Goal: Book appointment/travel/reservation

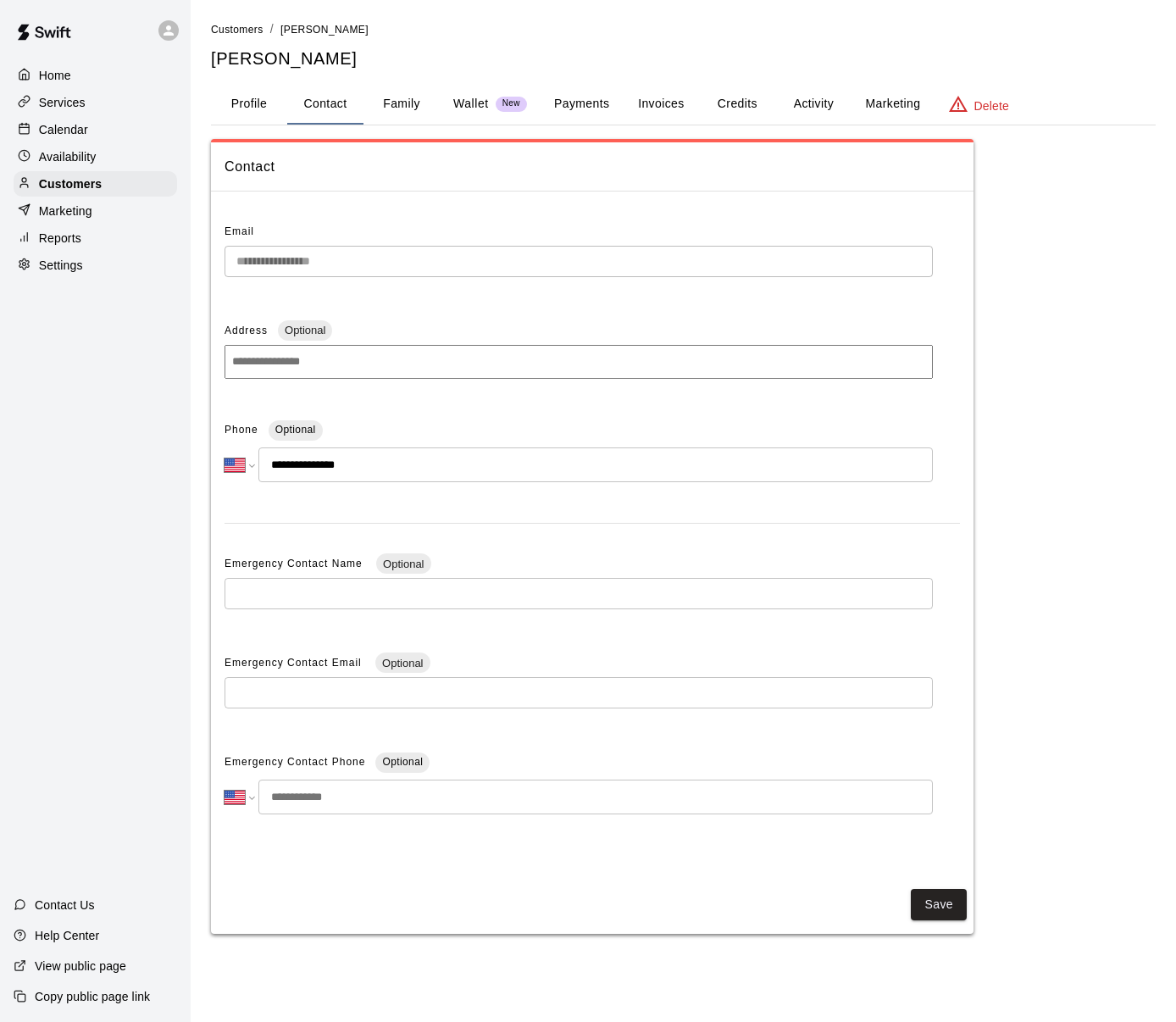
select select "**"
click at [68, 122] on p "Calendar" at bounding box center [64, 129] width 49 height 17
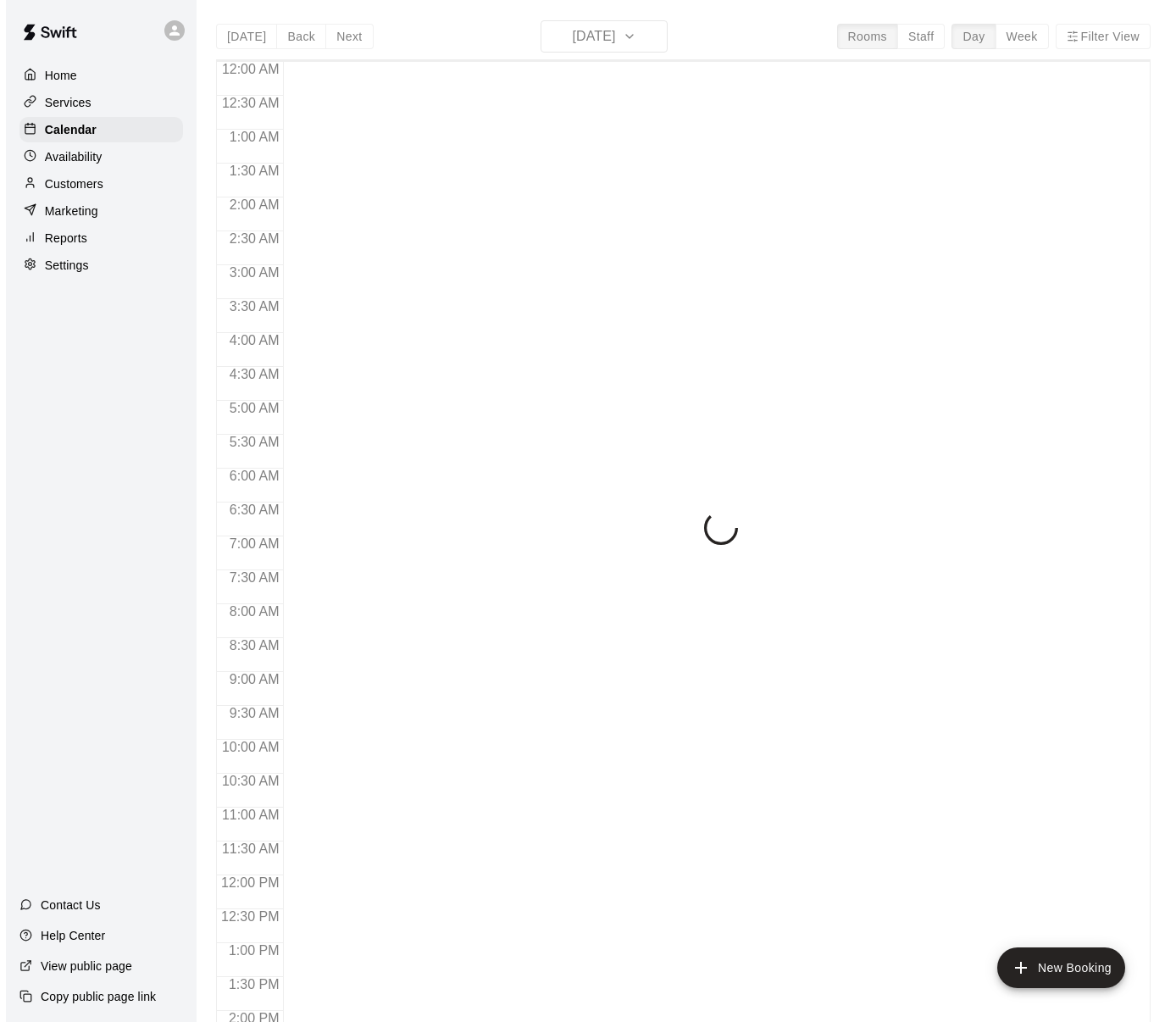
scroll to position [648, 0]
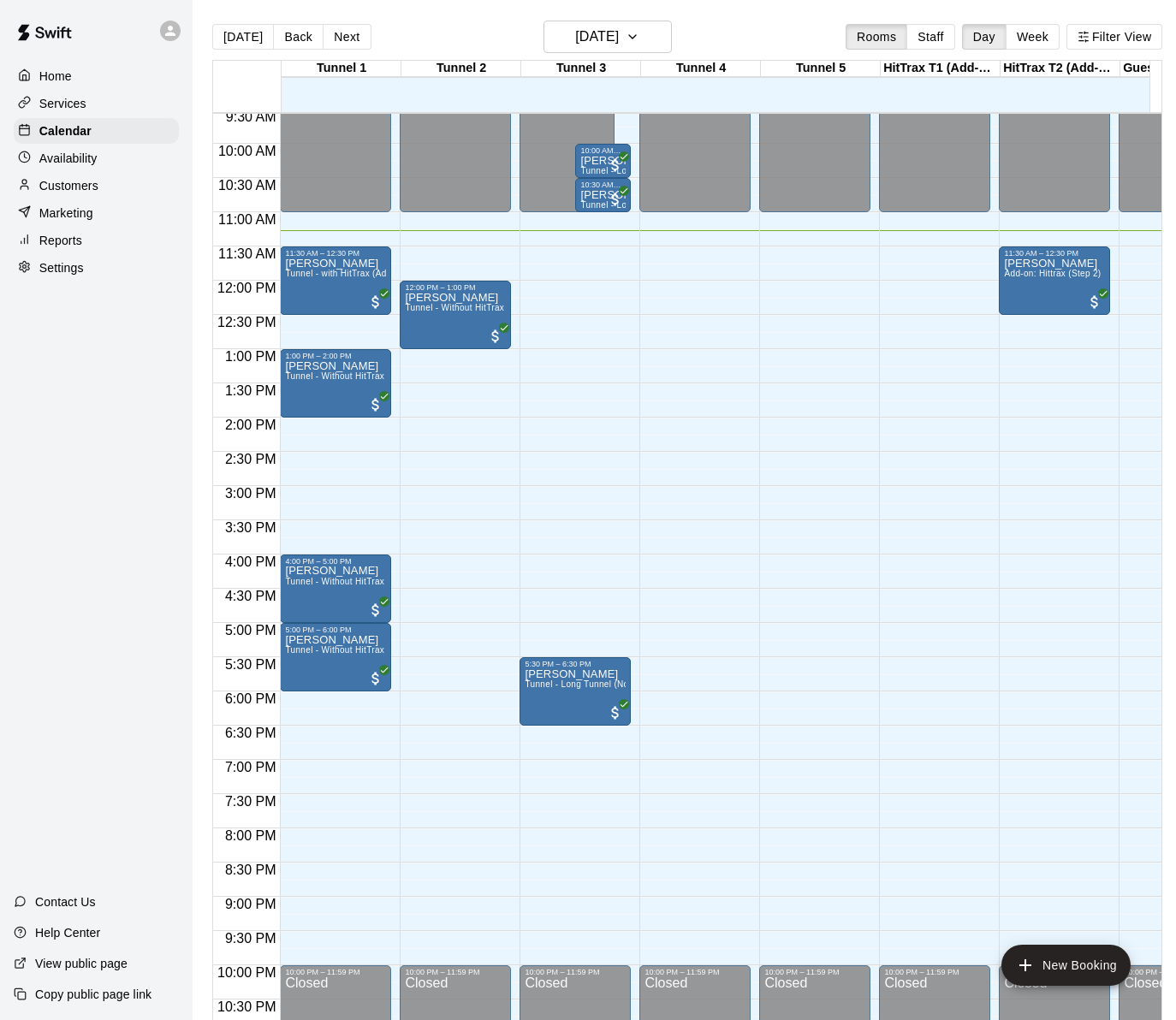
click at [583, 291] on div "12:00 AM – 11:00 AM Closed 5:30 PM – 6:30 PM [PERSON_NAME][GEOGRAPHIC_DATA] - […" at bounding box center [575, 281] width 111 height 1643
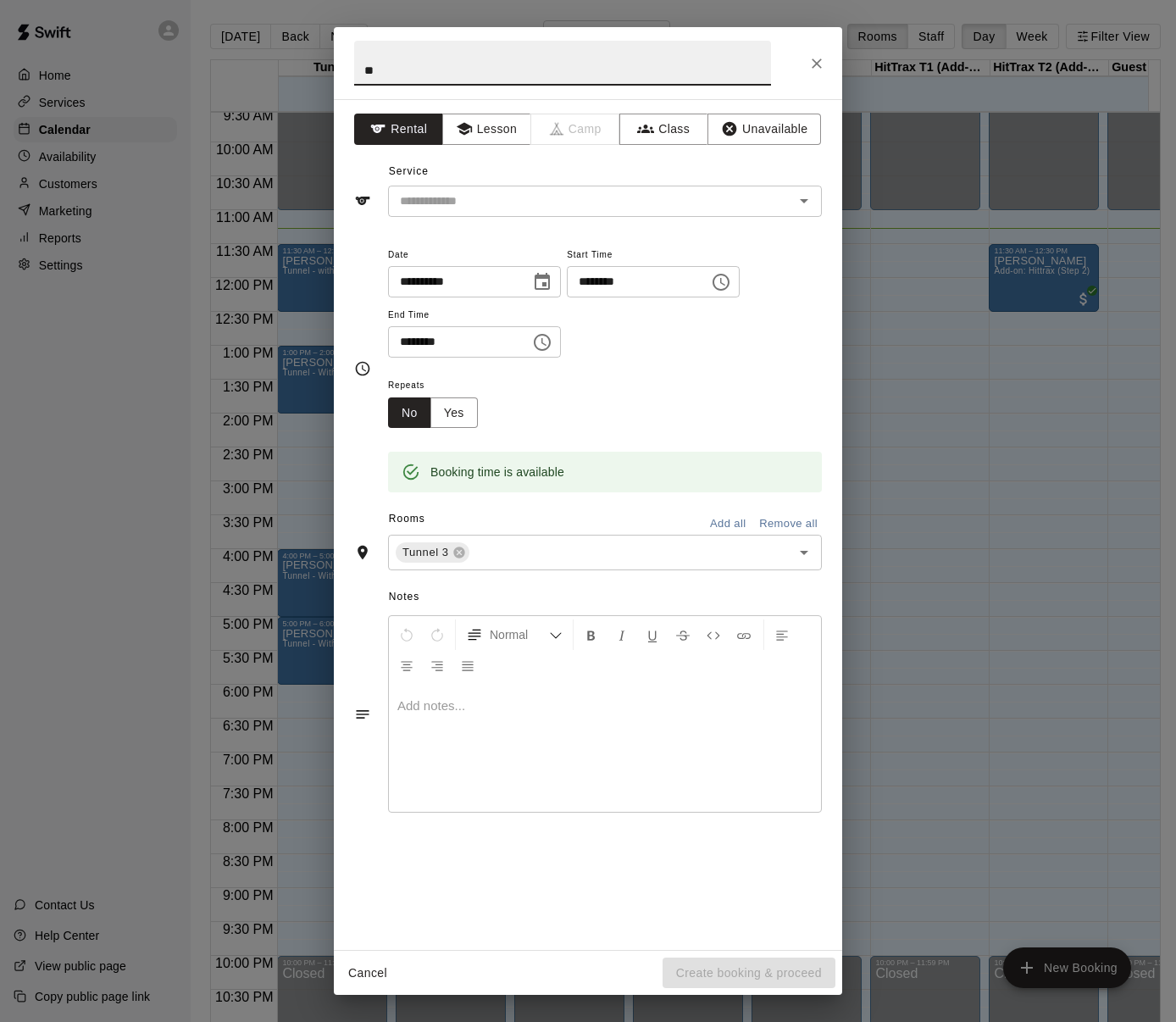
type input "*"
type input "**********"
click at [670, 205] on input "text" at bounding box center [580, 201] width 373 height 21
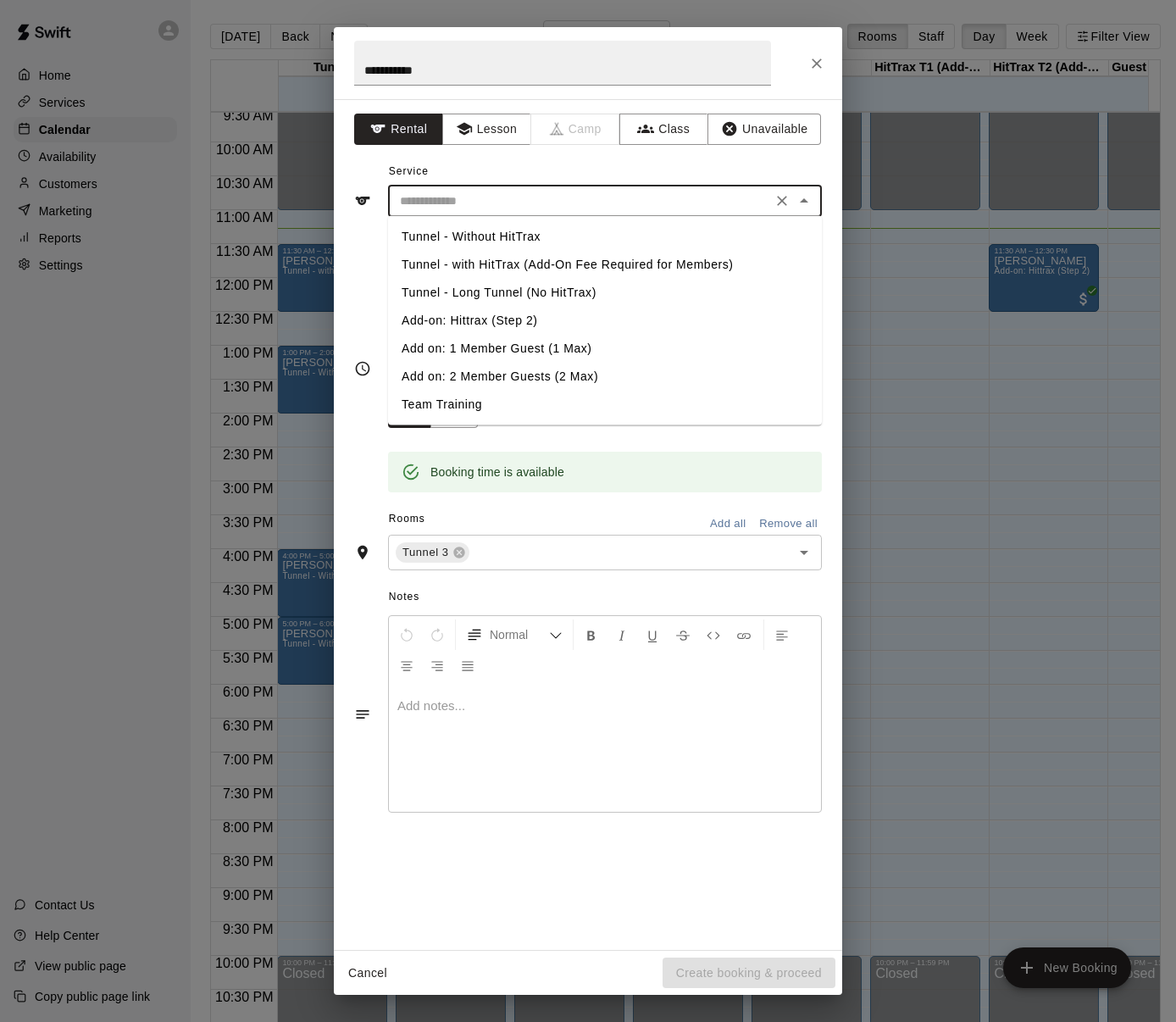
click at [525, 240] on li "Tunnel - Without HitTrax" at bounding box center [605, 237] width 434 height 28
type input "**********"
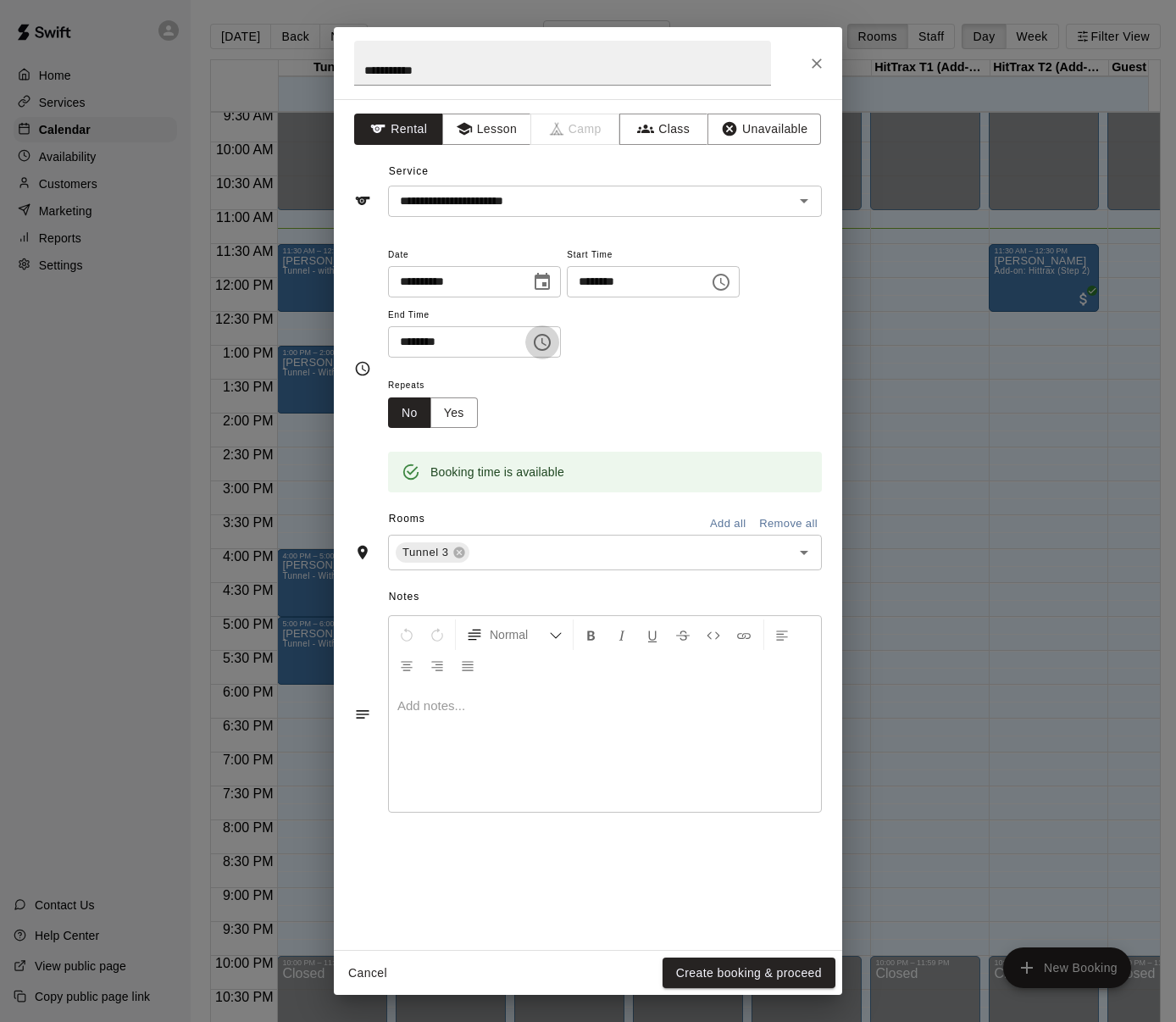
click at [553, 340] on icon "Choose time, selected time is 12:30 PM" at bounding box center [542, 342] width 20 height 20
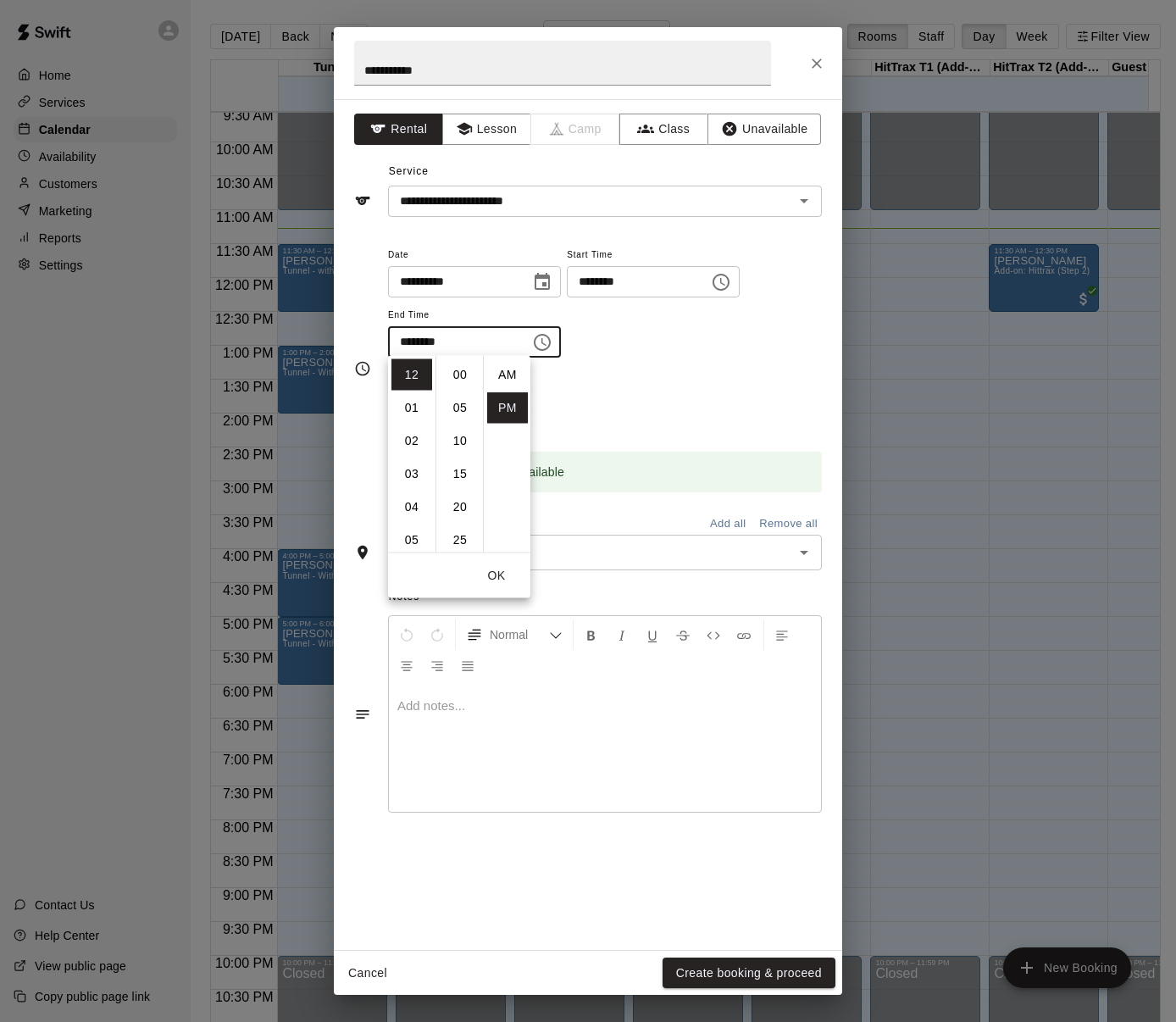
scroll to position [31, 0]
click at [400, 406] on li "01" at bounding box center [412, 408] width 41 height 31
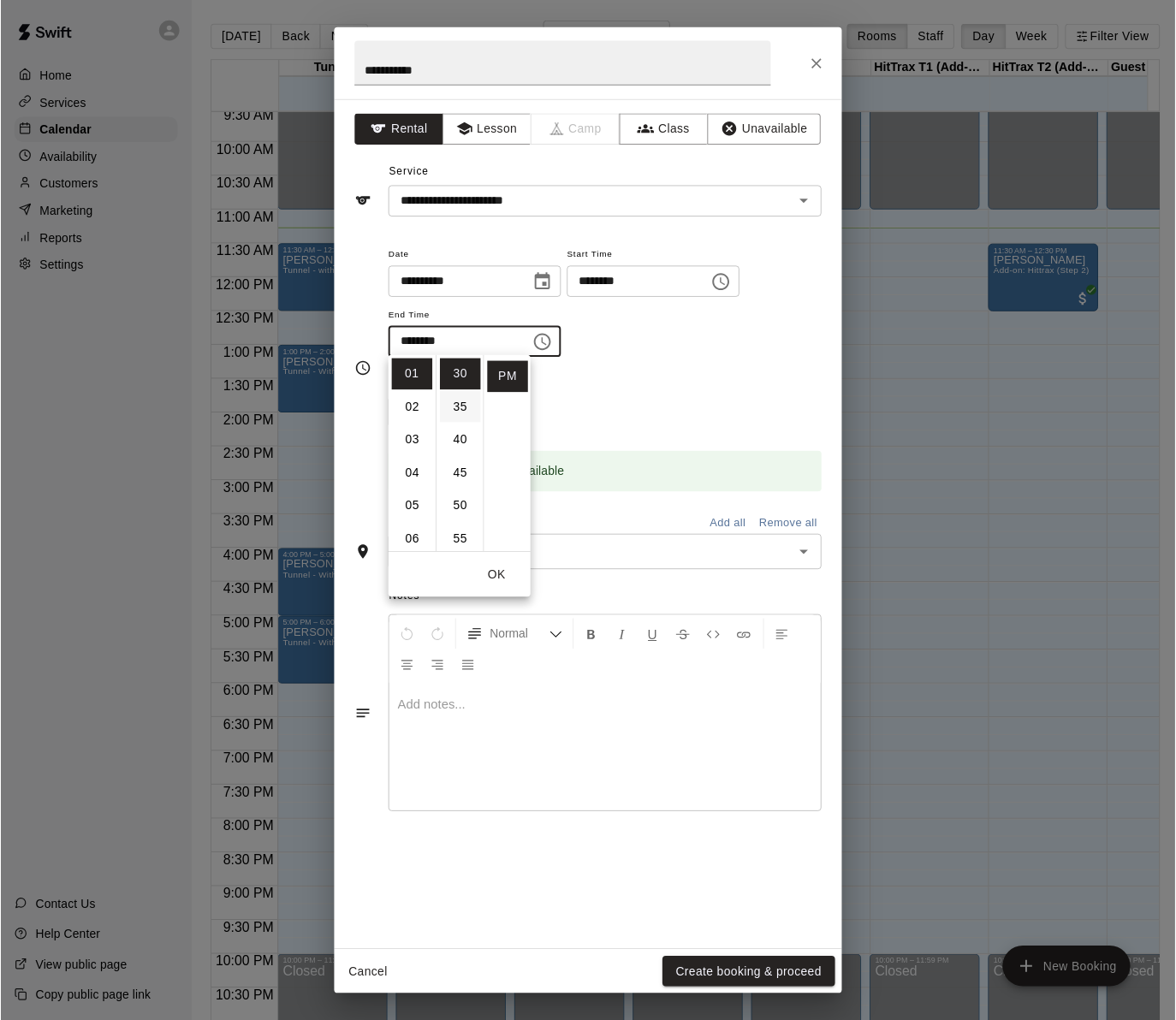
scroll to position [0, 0]
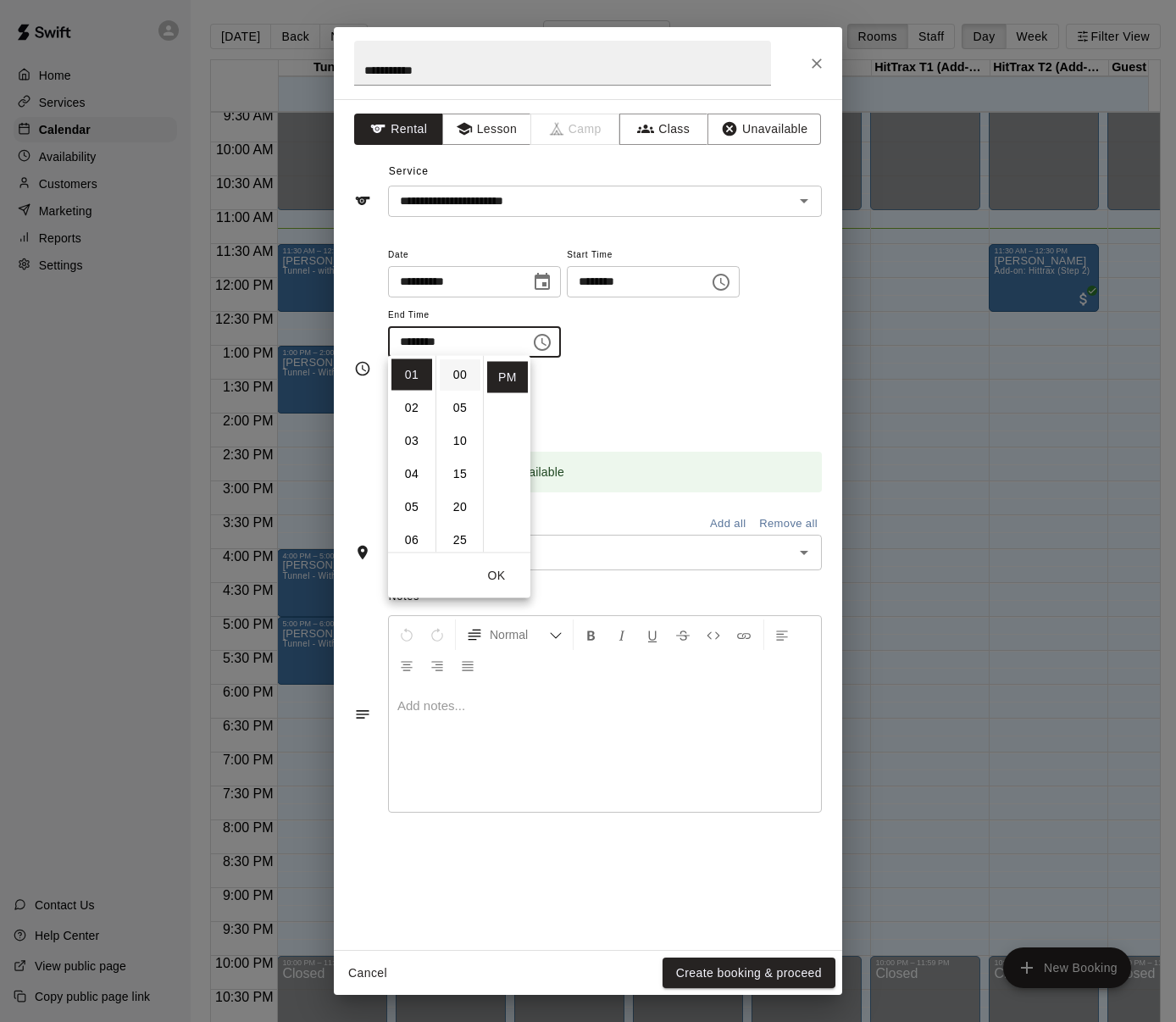
click at [455, 380] on li "00" at bounding box center [460, 375] width 41 height 31
type input "********"
click at [730, 383] on div "Repeats No Yes" at bounding box center [605, 400] width 434 height 53
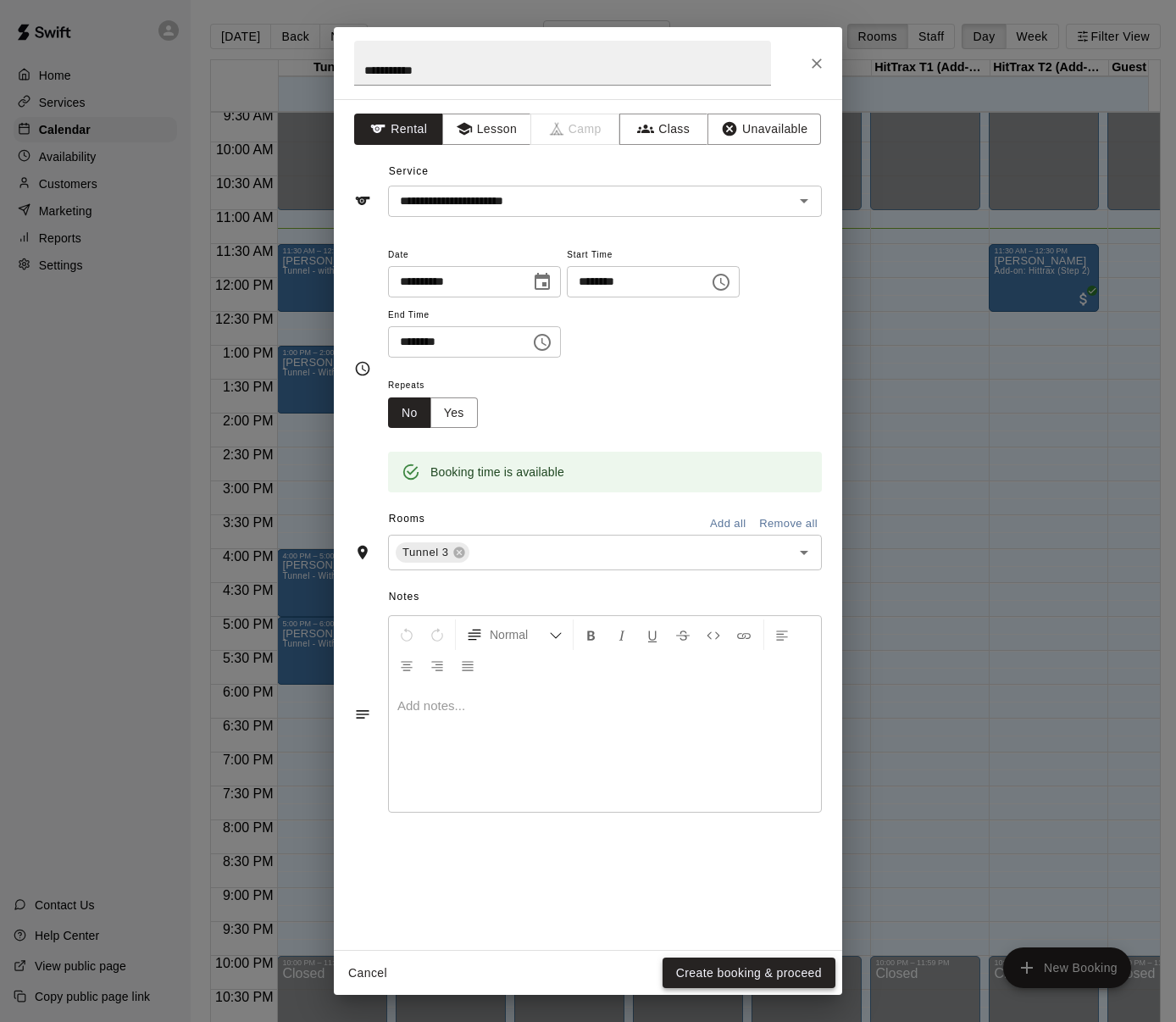
click at [758, 977] on button "Create booking & proceed" at bounding box center [749, 973] width 173 height 31
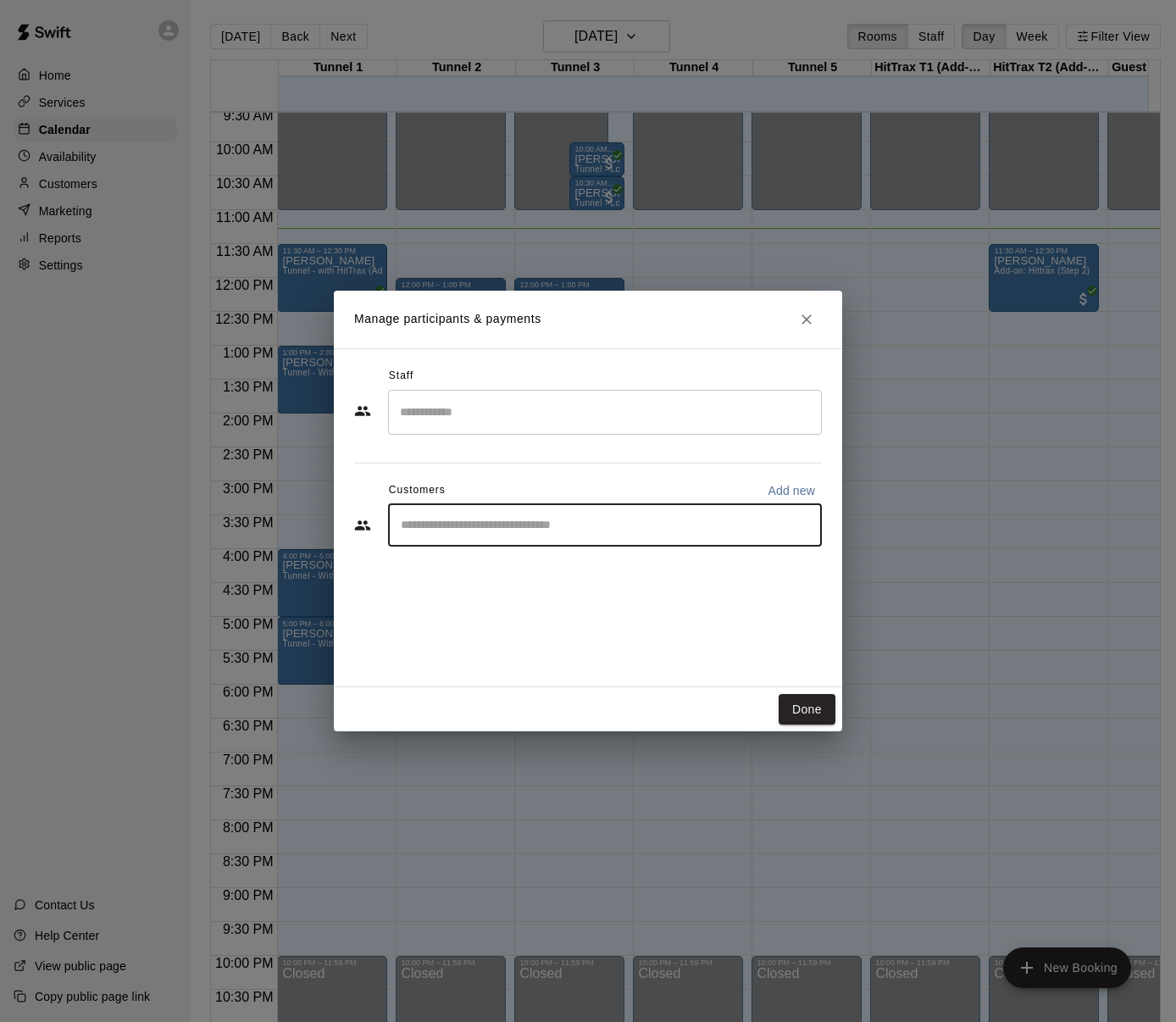
click at [511, 519] on input "Start typing to search customers..." at bounding box center [605, 525] width 419 height 17
type input "***"
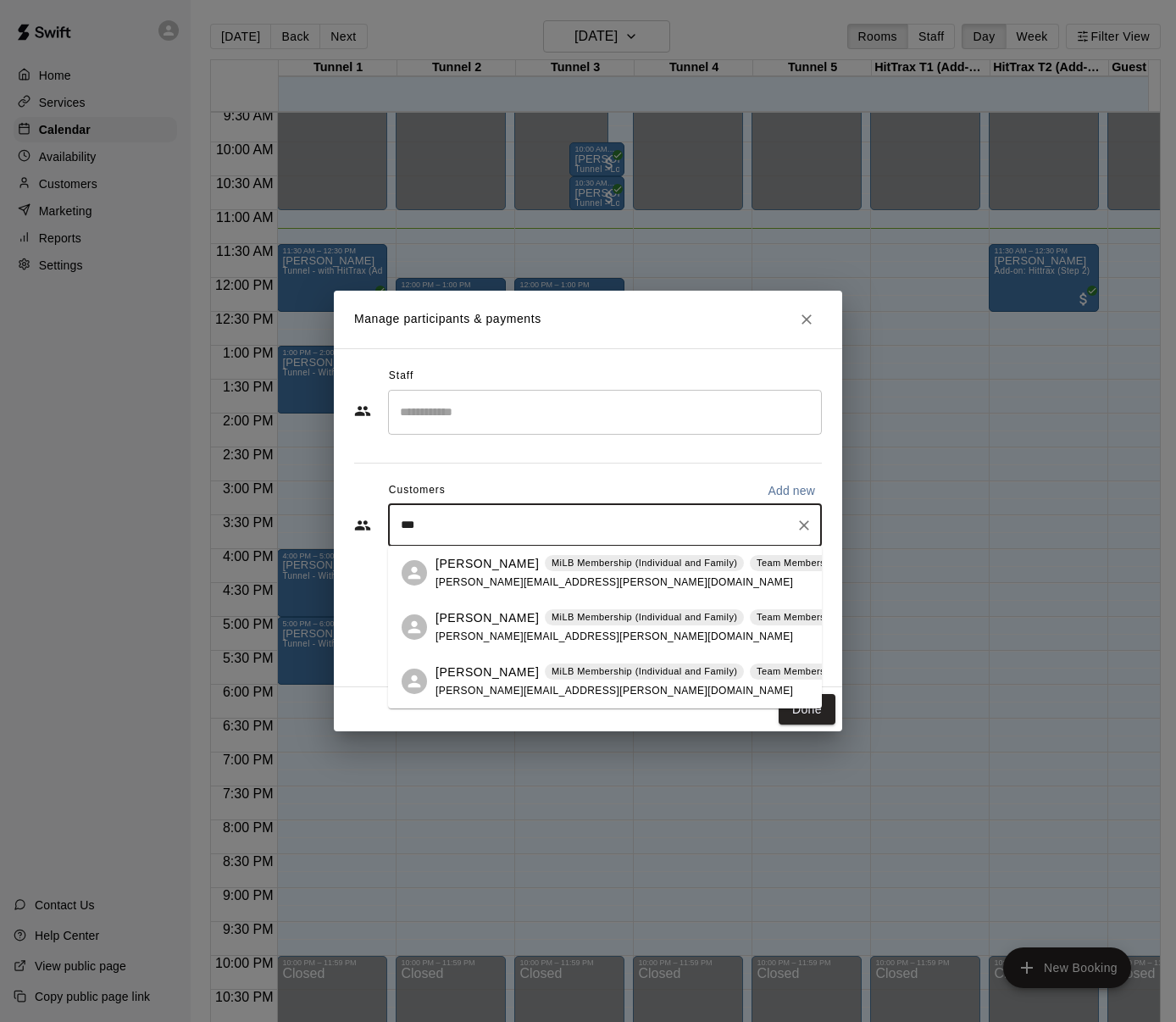
click at [470, 576] on span "[PERSON_NAME][EMAIL_ADDRESS][PERSON_NAME][DOMAIN_NAME]" at bounding box center [614, 582] width 358 height 12
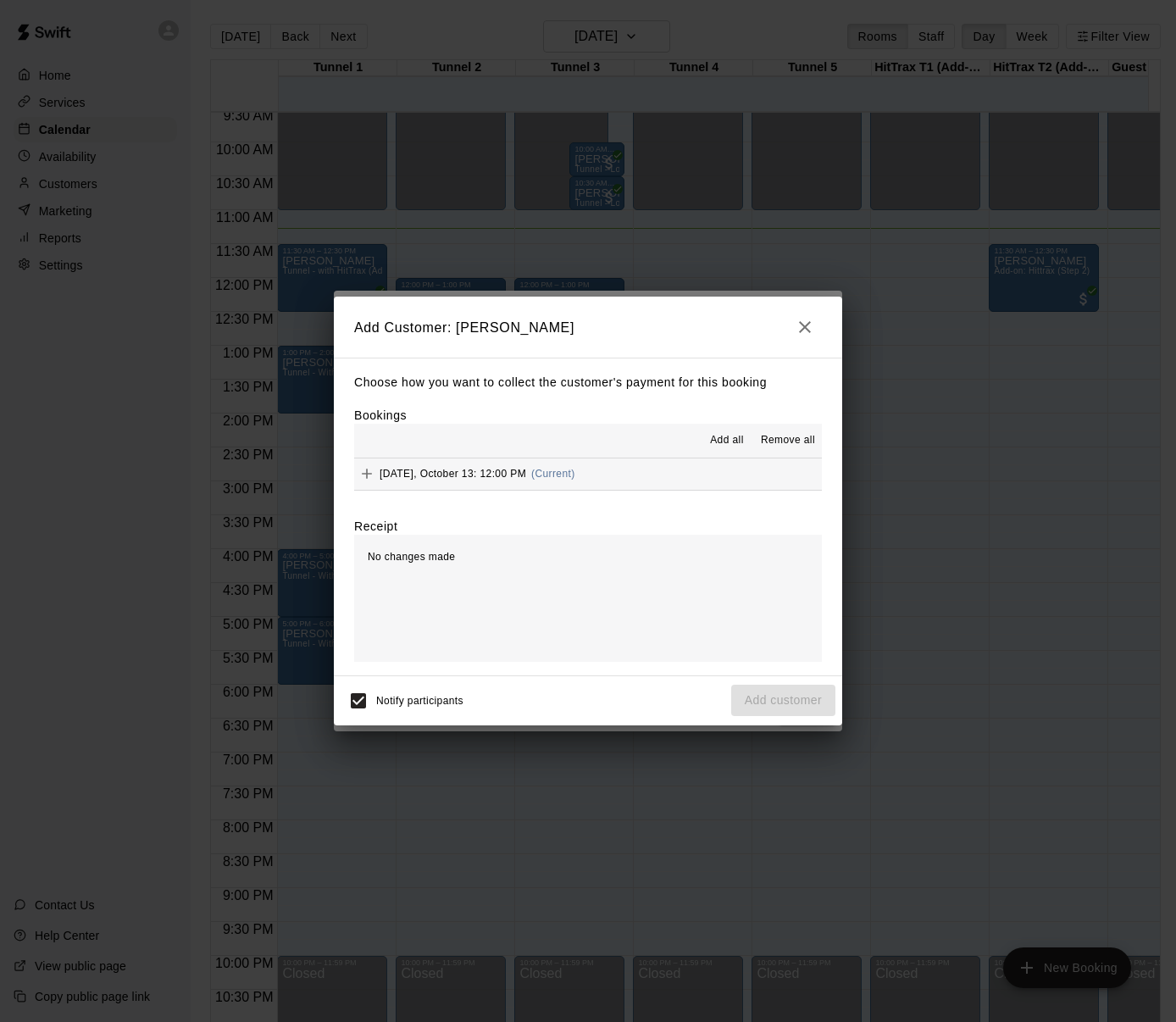
click at [727, 438] on span "Add all" at bounding box center [727, 440] width 34 height 17
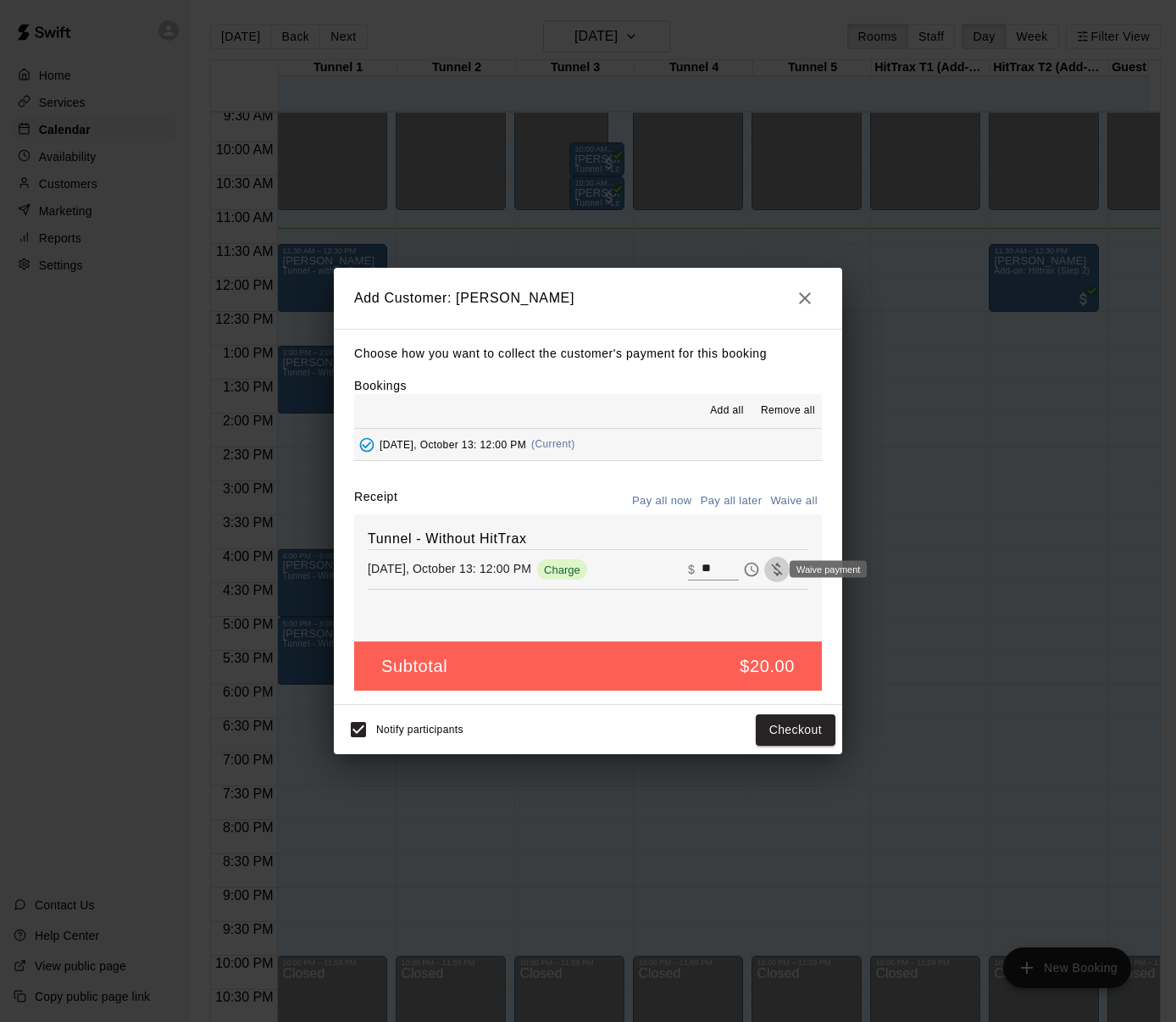
click at [769, 568] on icon "Waive payment" at bounding box center [776, 568] width 17 height 17
type input "*"
click at [751, 727] on button "Add customer" at bounding box center [783, 730] width 104 height 31
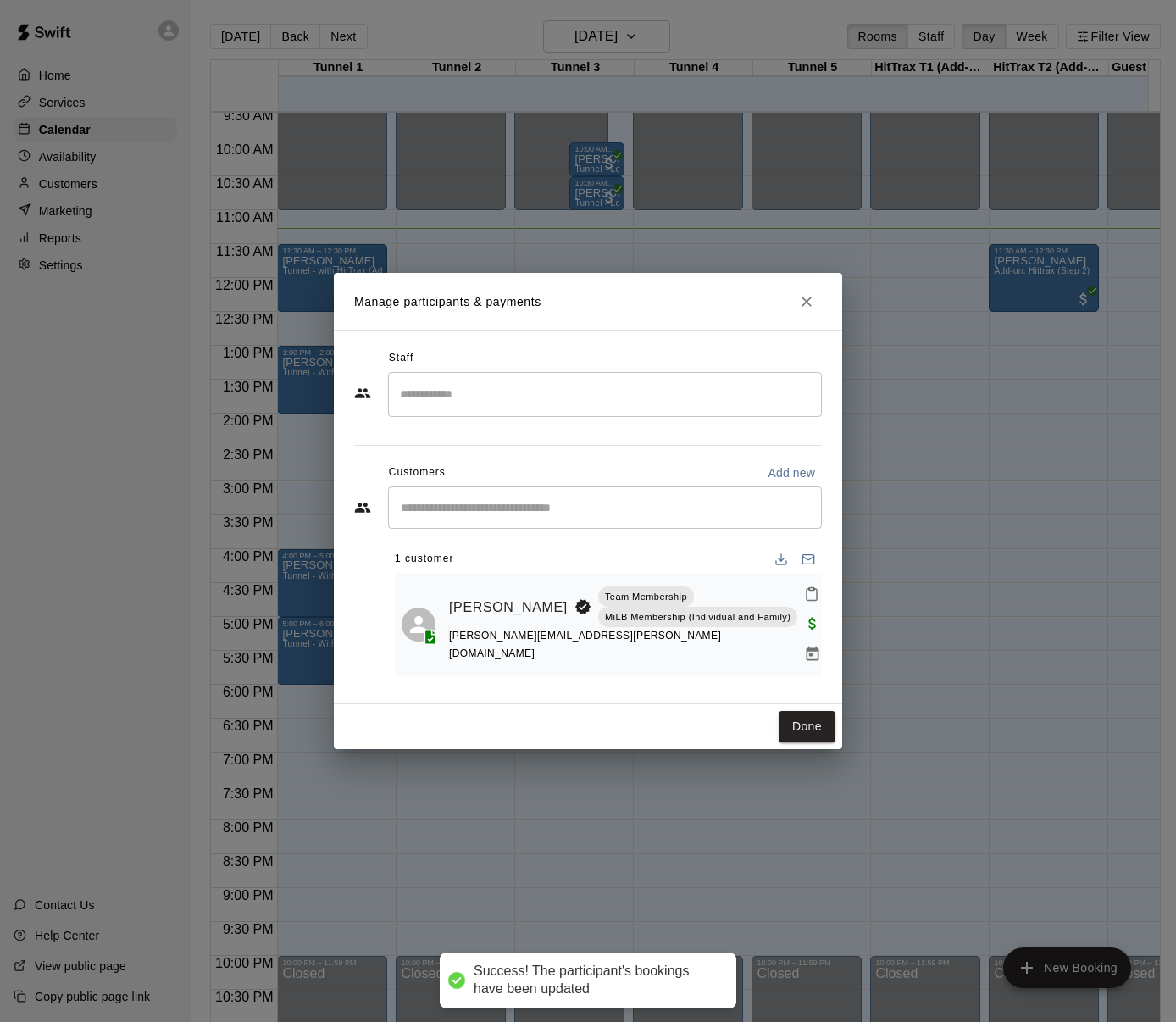
click at [839, 712] on div "Done" at bounding box center [588, 726] width 508 height 45
click at [811, 714] on button "Done" at bounding box center [807, 727] width 57 height 31
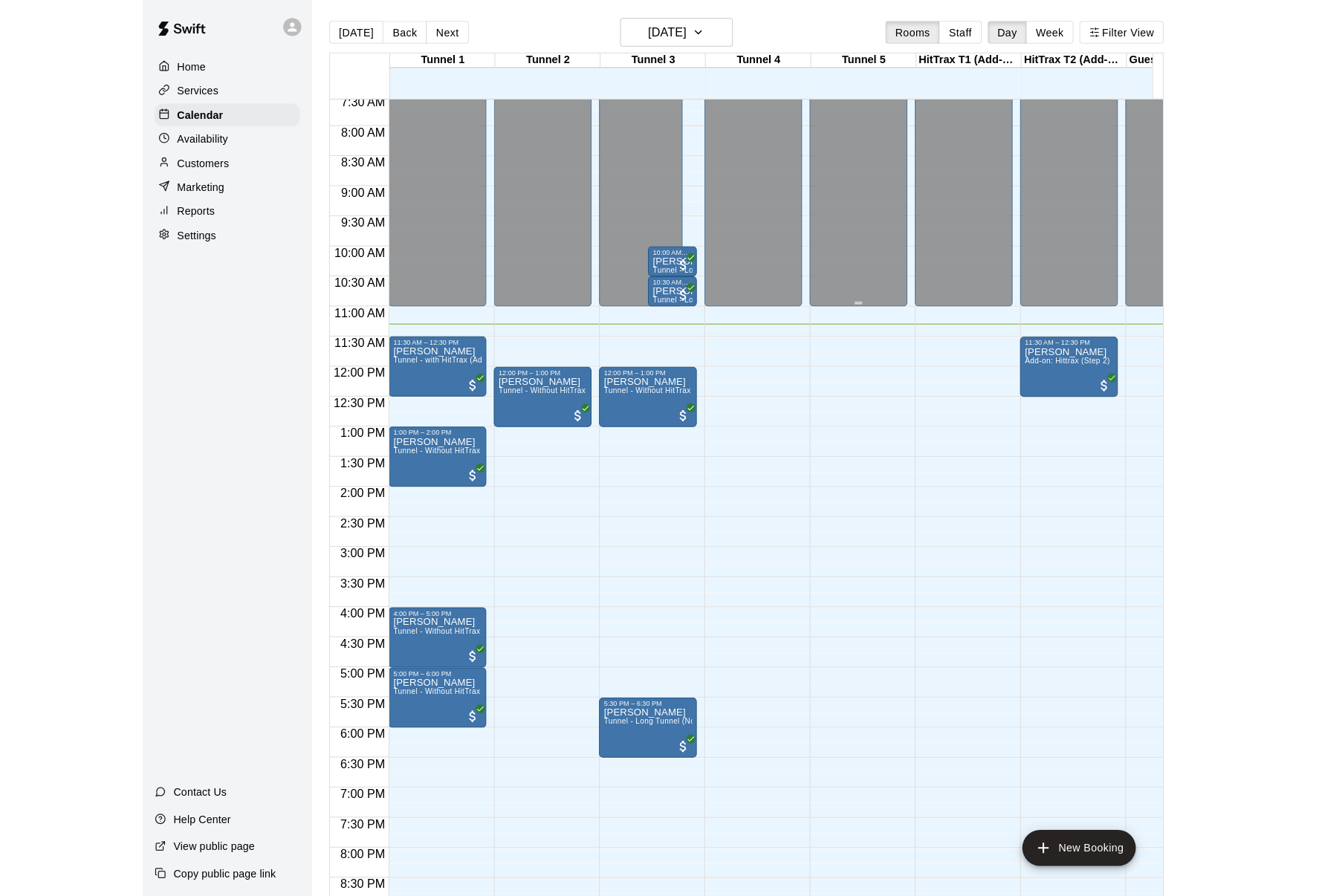
scroll to position [468, 0]
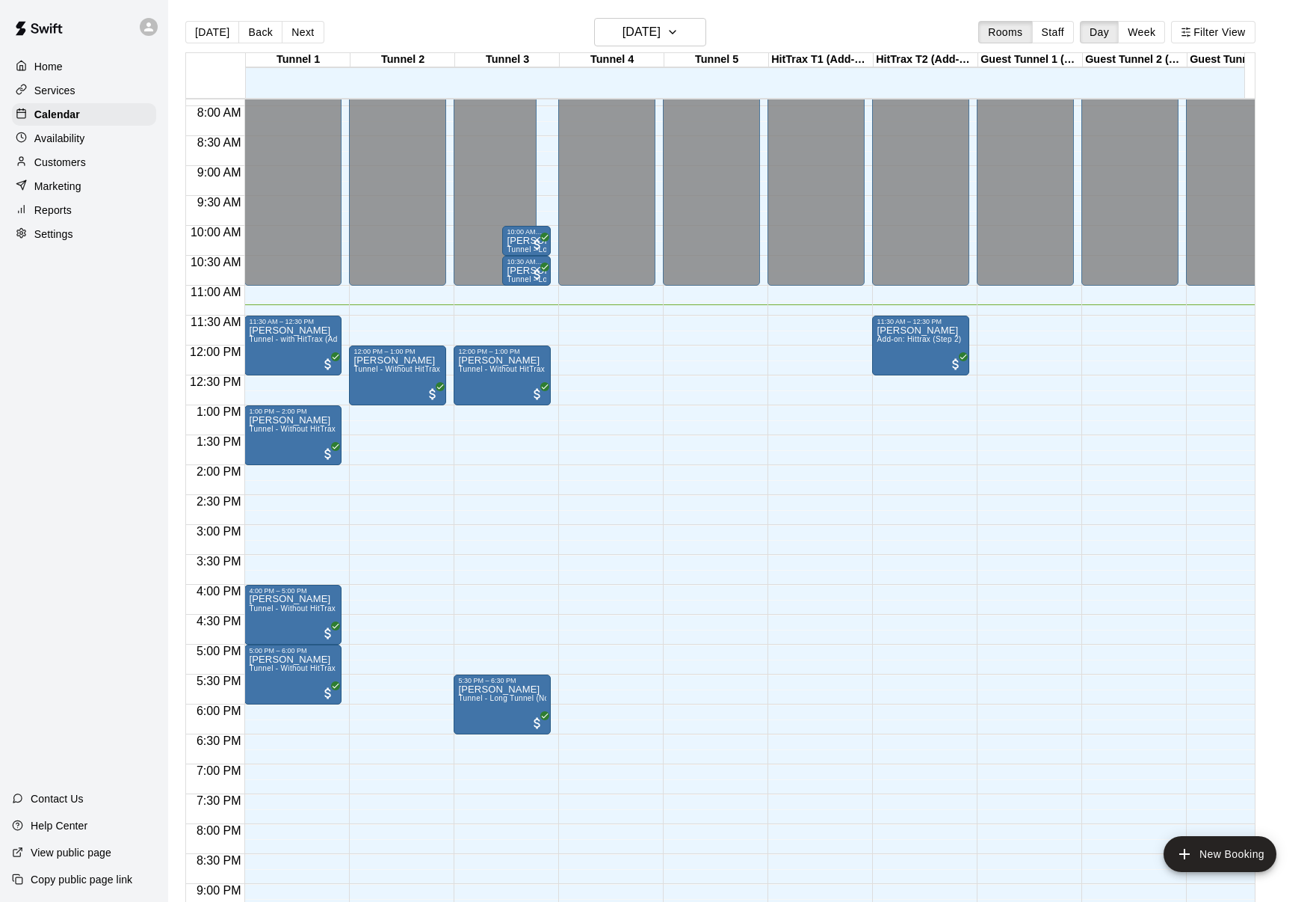
click at [369, 415] on div "12:00 AM – 11:00 AM Closed 12:00 PM – 1:00 PM [PERSON_NAME] Tunnel - Without Hi…" at bounding box center [398, 345] width 97 height 1436
click at [387, 425] on div "12:00 AM – 11:00 AM Closed 12:00 PM – 1:00 PM [PERSON_NAME] Tunnel - Without Hi…" at bounding box center [398, 345] width 97 height 1436
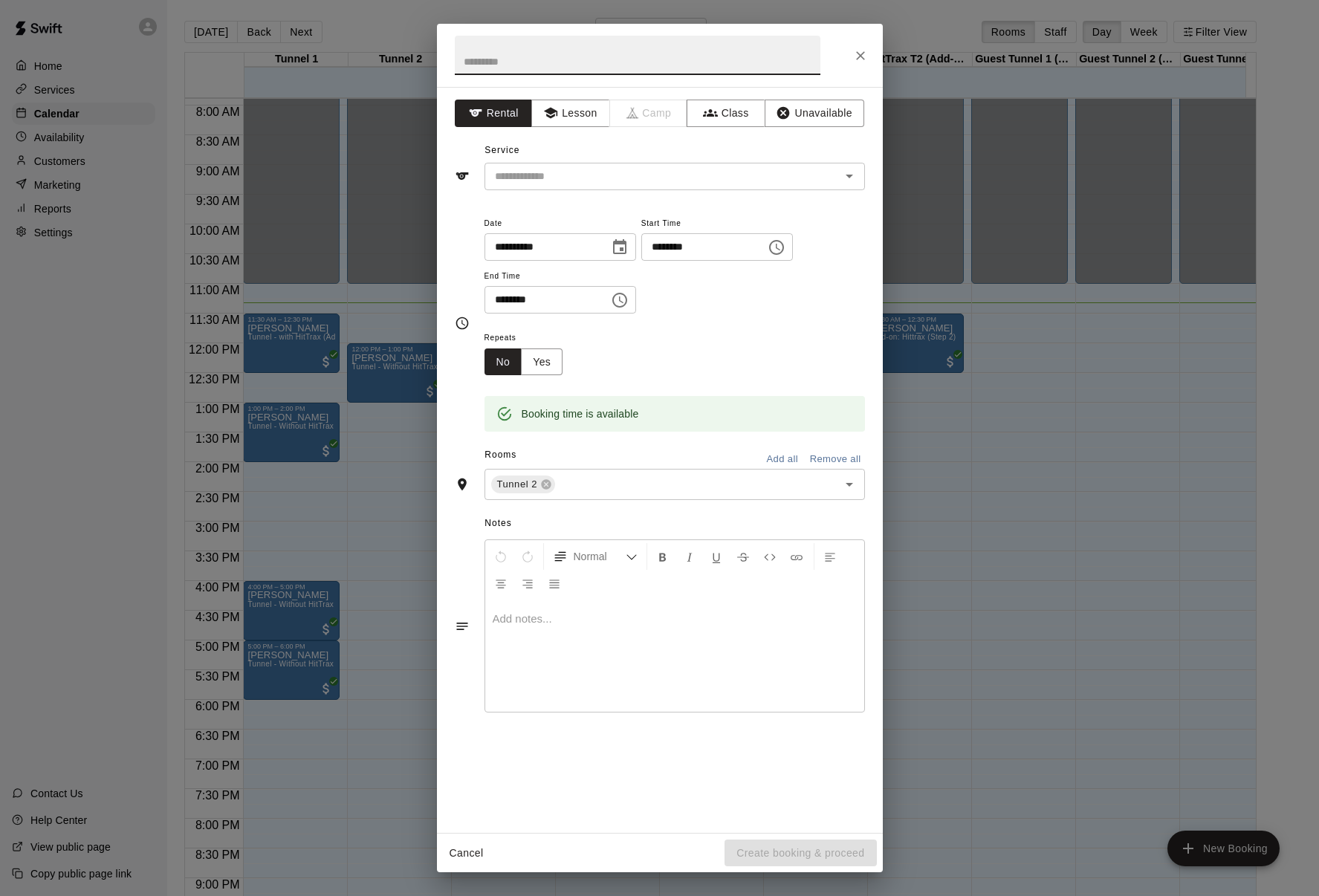
type input "*"
type input "**********"
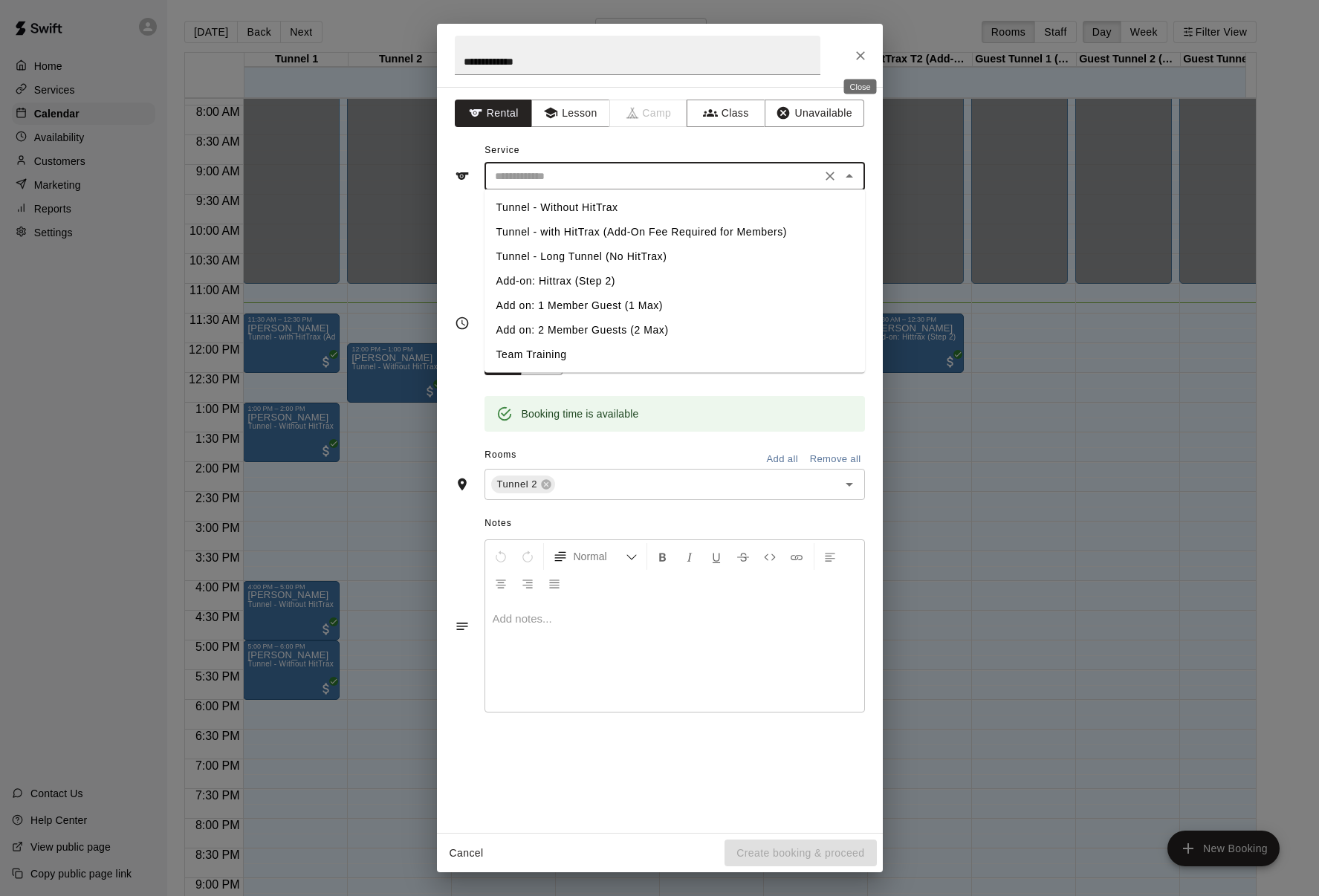
click at [538, 169] on input "text" at bounding box center [653, 176] width 327 height 18
click at [551, 227] on li "Tunnel - with HitTrax (Add-On Fee Required for Members)" at bounding box center [675, 232] width 380 height 25
type input "**********"
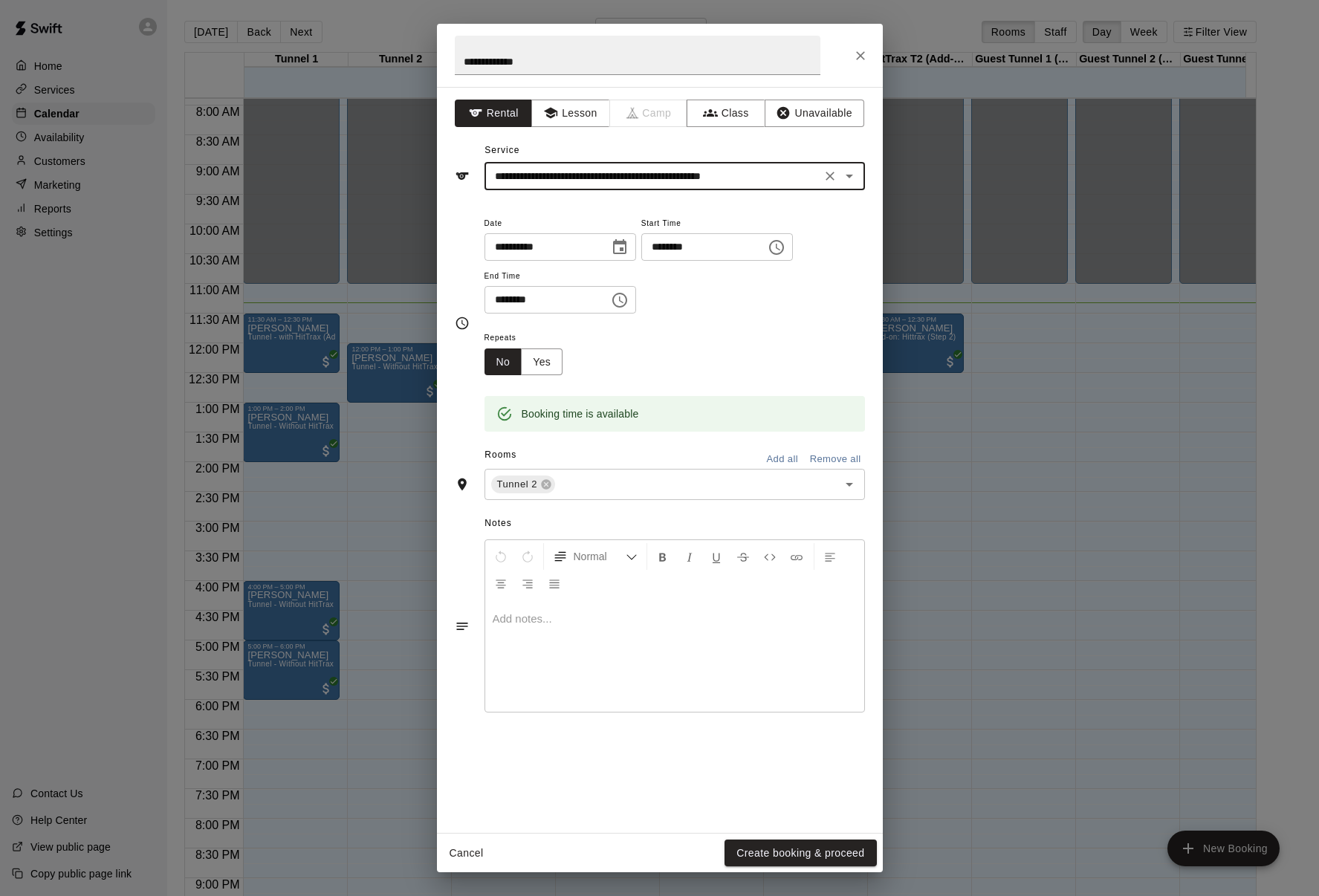
click at [785, 248] on icon "Choose time, selected time is 1:15 PM" at bounding box center [776, 247] width 18 height 18
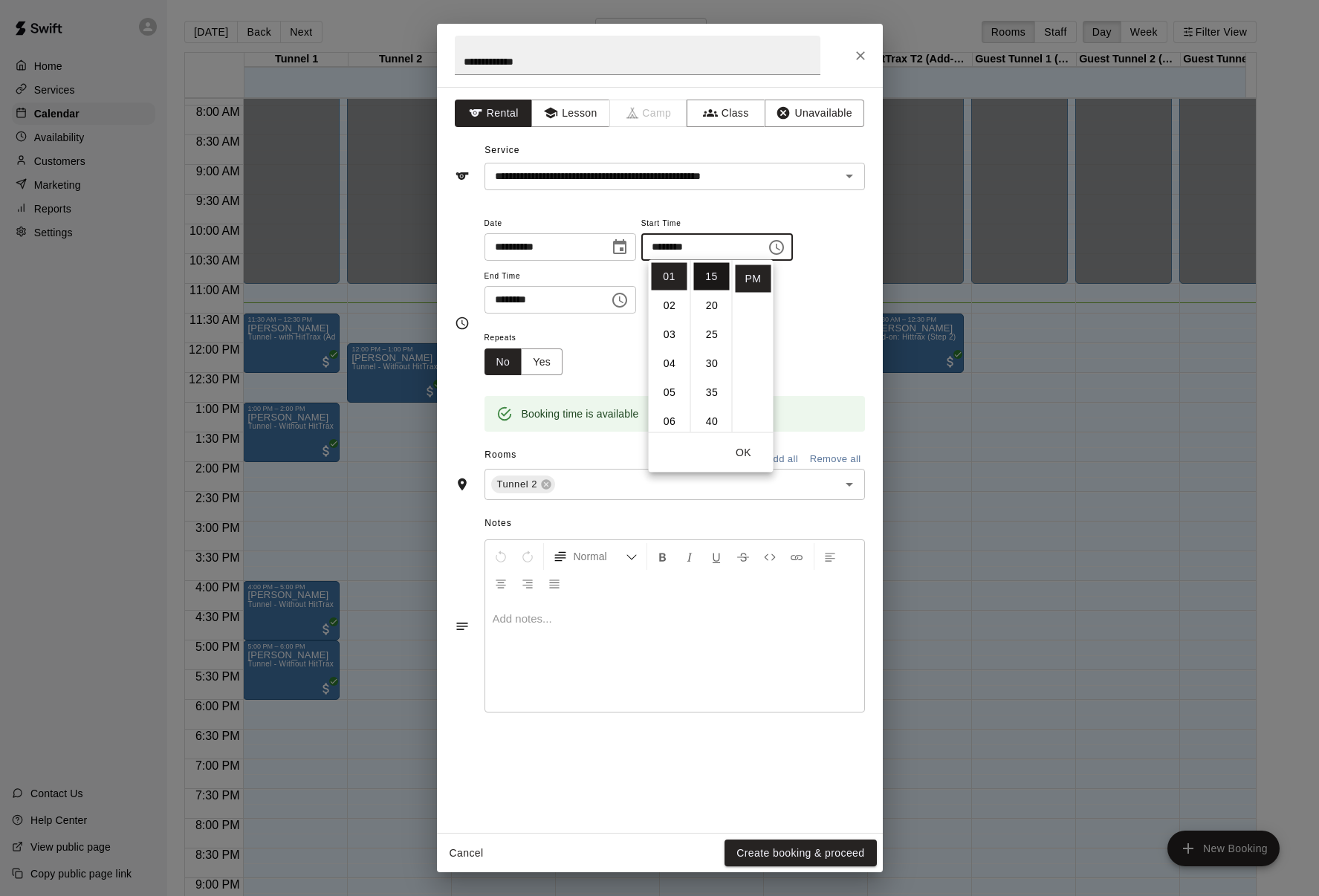
scroll to position [0, 0]
click at [708, 278] on li "00" at bounding box center [712, 277] width 36 height 28
type input "********"
click at [748, 449] on button "OK" at bounding box center [744, 453] width 48 height 28
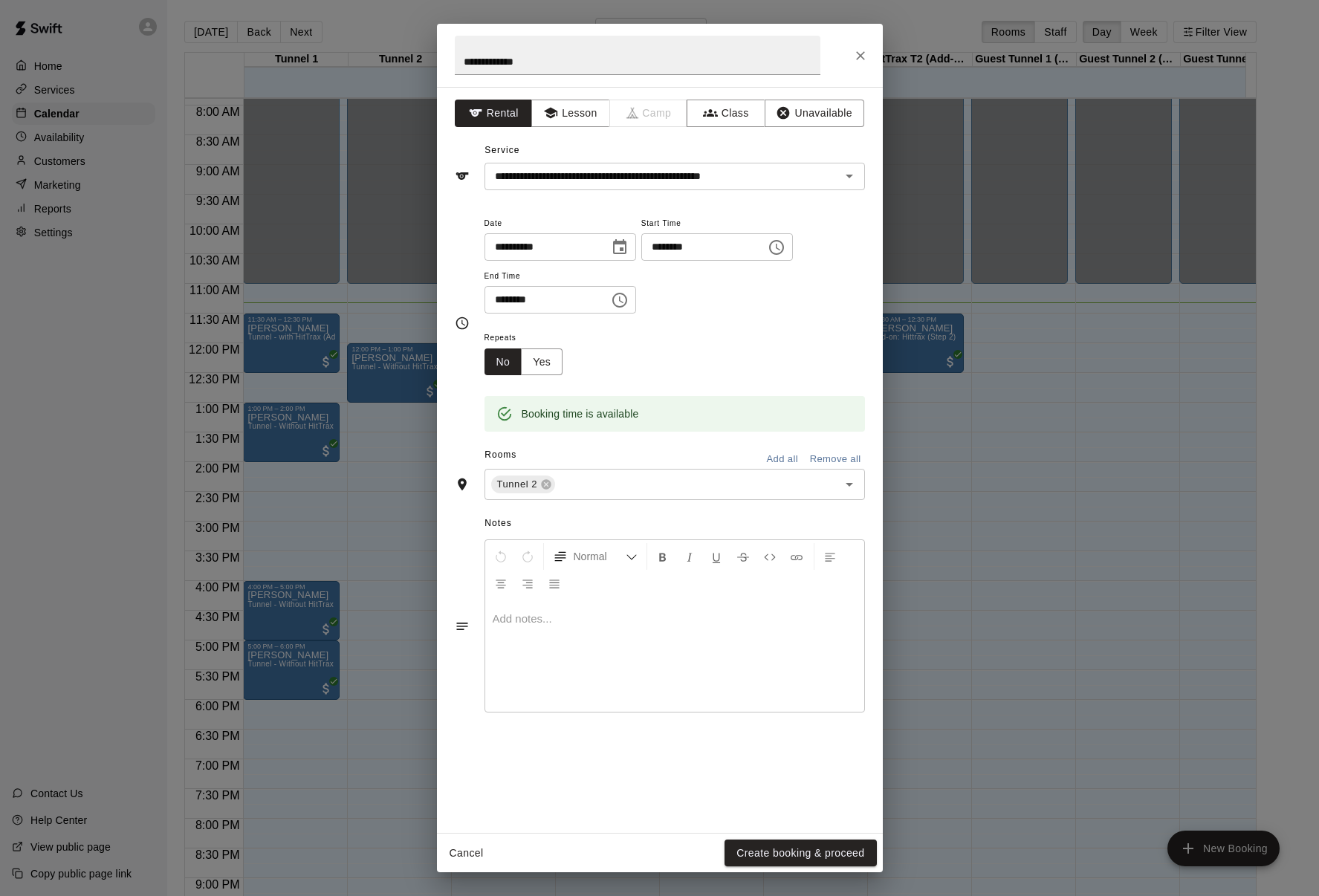
click at [618, 303] on icon "Choose time, selected time is 1:45 PM" at bounding box center [620, 300] width 18 height 18
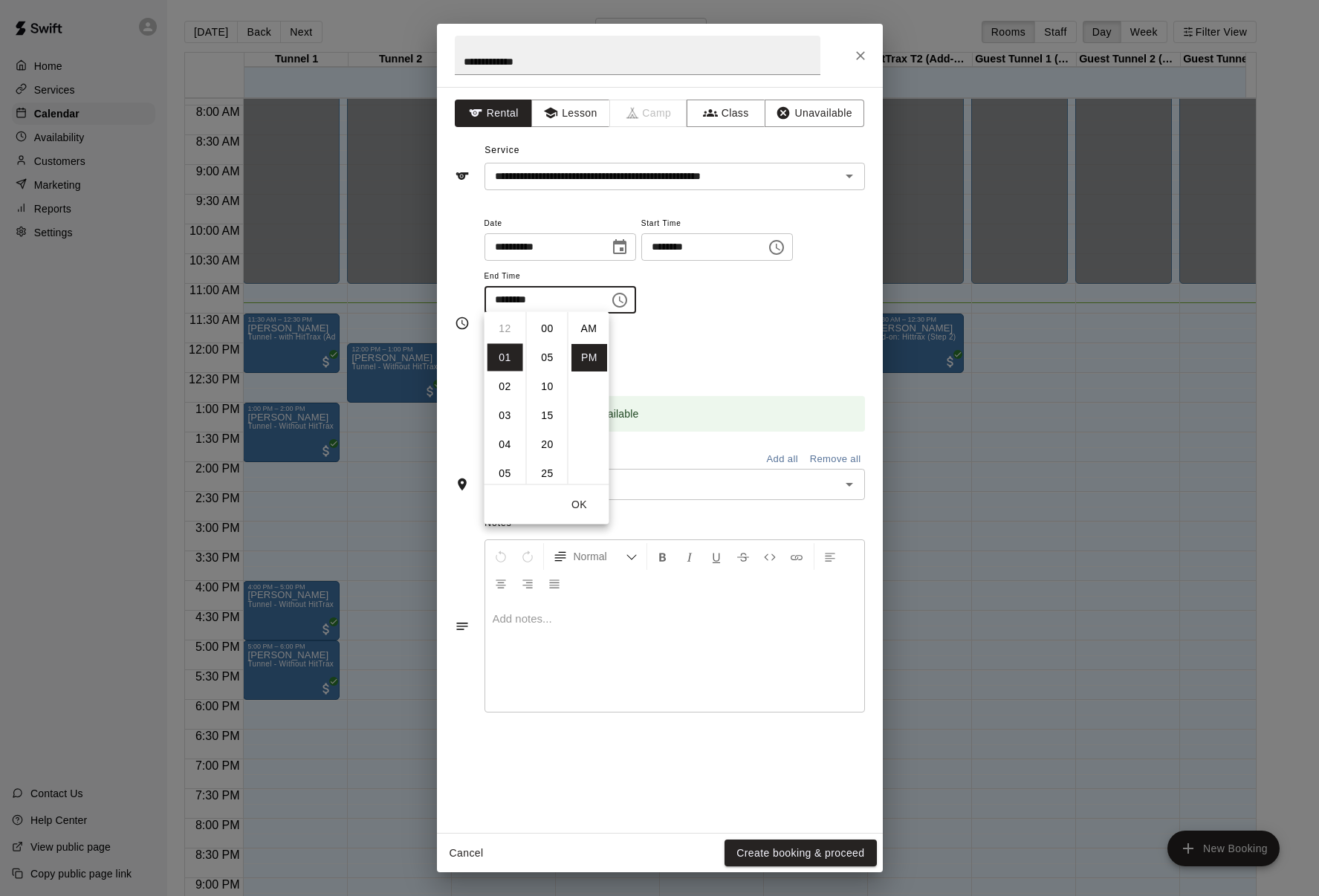
scroll to position [27, 0]
click at [508, 356] on li "02" at bounding box center [505, 358] width 36 height 28
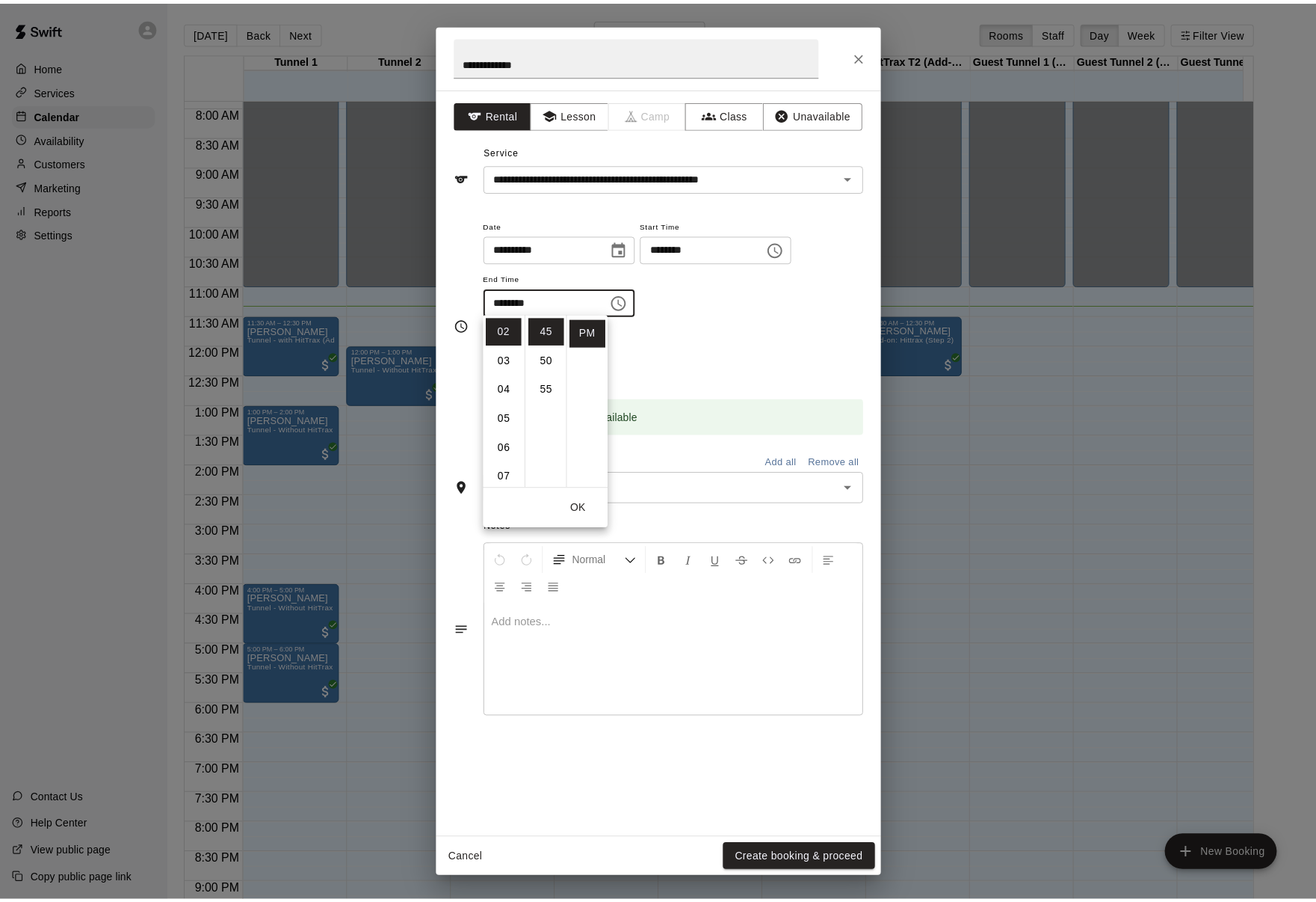
scroll to position [0, 0]
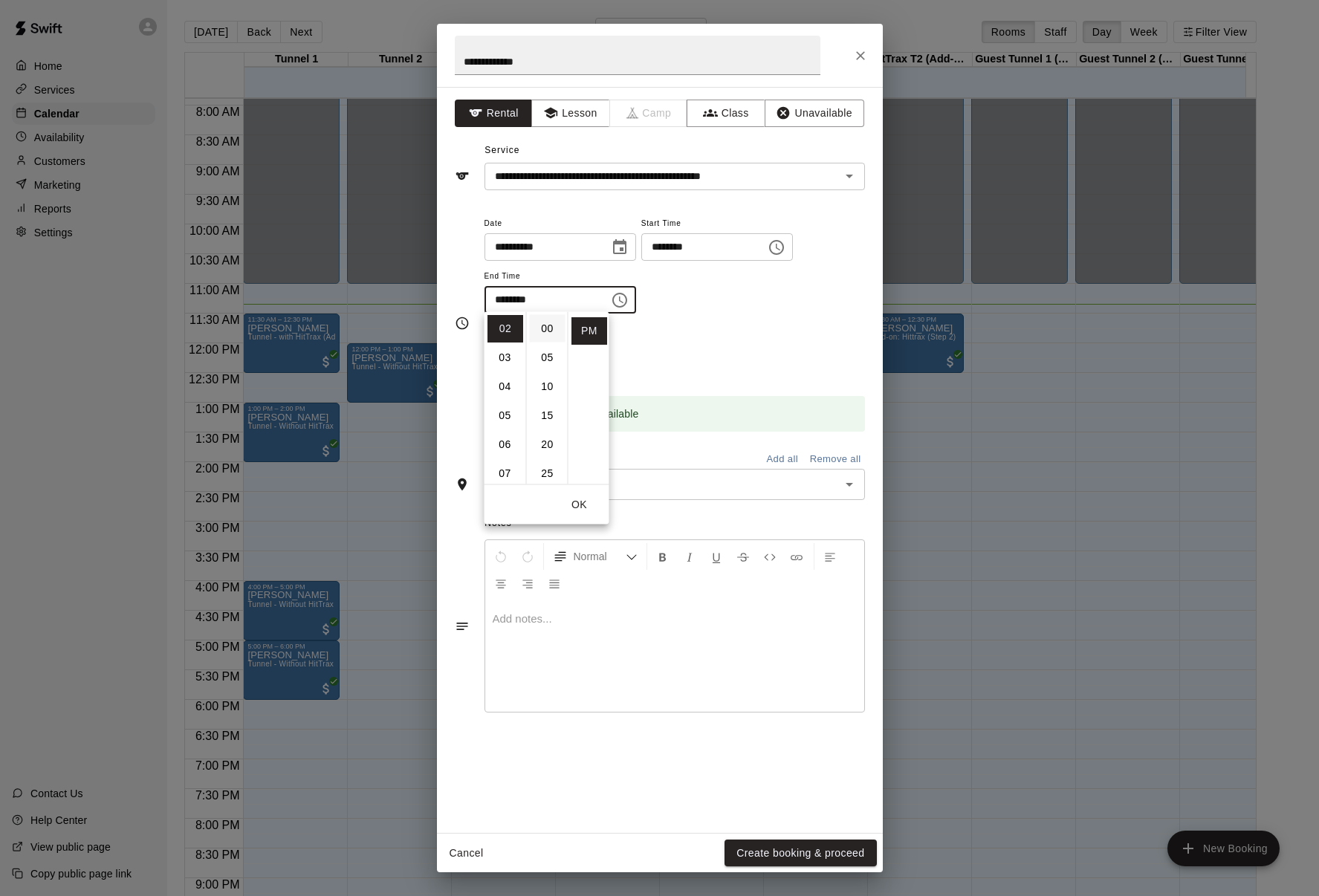
click at [551, 323] on li "00" at bounding box center [548, 329] width 36 height 28
type input "********"
click at [686, 342] on div "Repeats No Yes" at bounding box center [675, 351] width 380 height 47
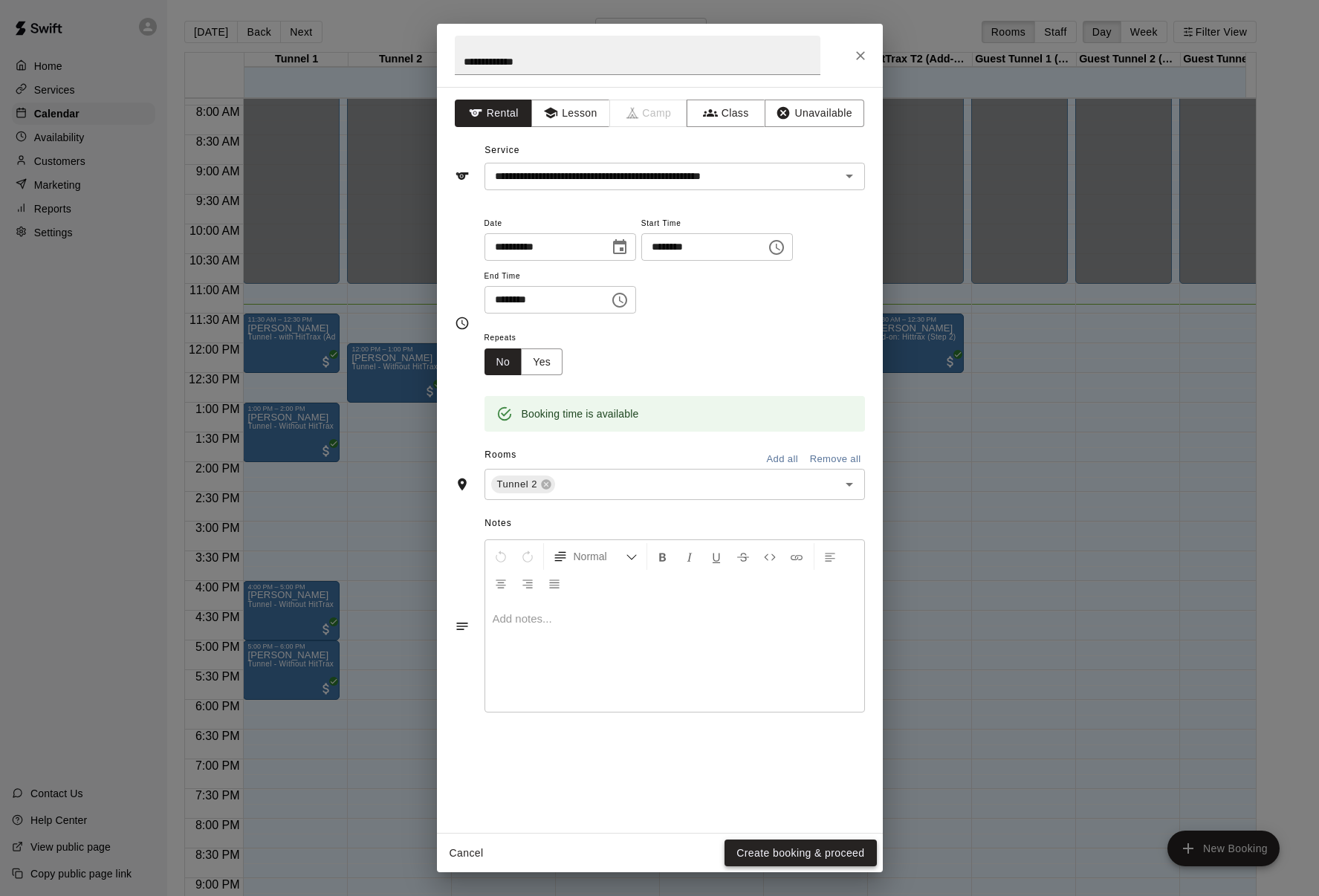
click at [756, 850] on button "Create booking & proceed" at bounding box center [801, 853] width 152 height 28
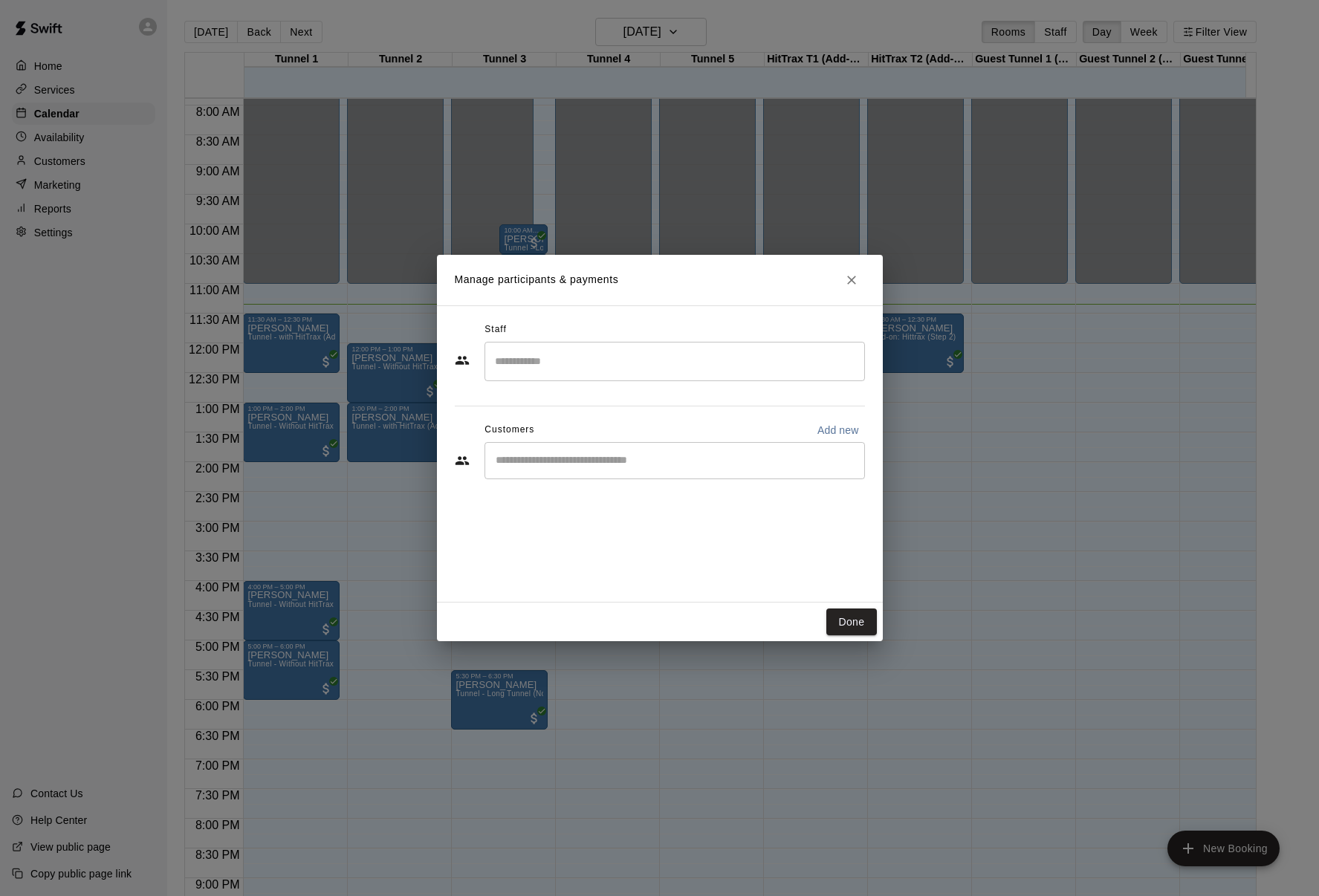
click at [576, 457] on input "Start typing to search customers..." at bounding box center [675, 460] width 367 height 15
type input "******"
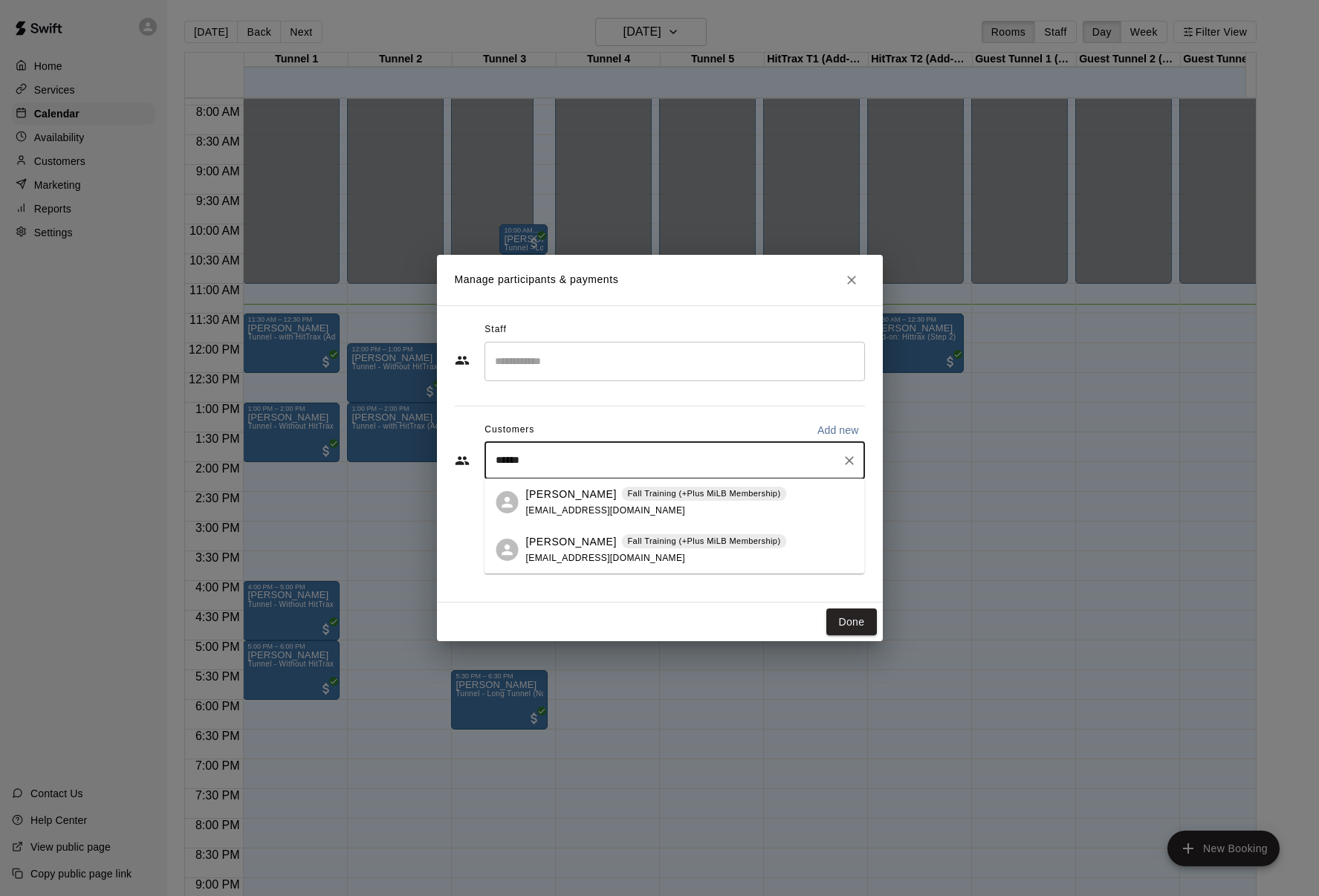
click at [542, 502] on div "[PERSON_NAME] Fall Training (+Plus MiLB Membership) [EMAIL_ADDRESS][DOMAIN_NAME]" at bounding box center [656, 503] width 261 height 32
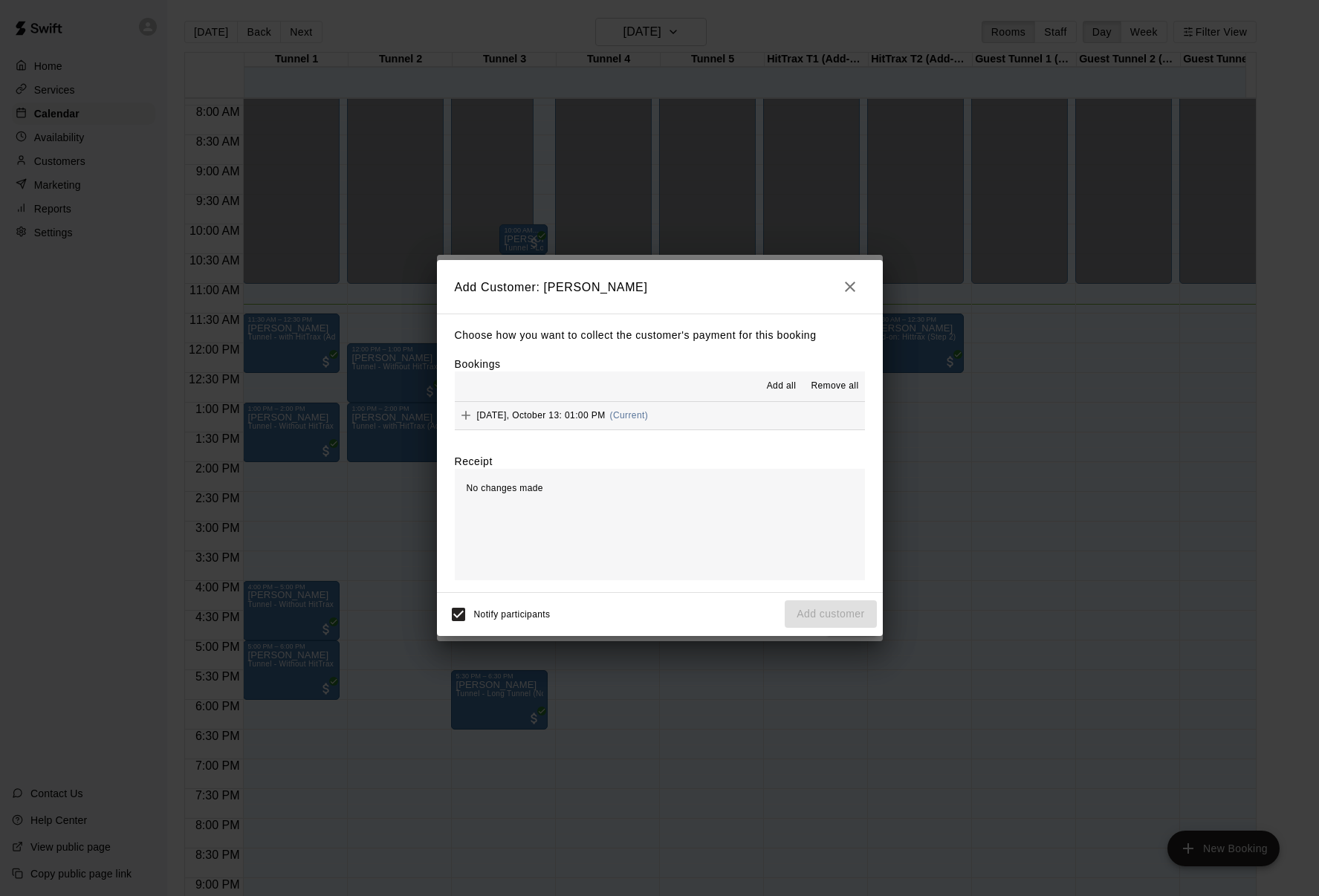
click at [778, 389] on span "Add all" at bounding box center [781, 386] width 30 height 15
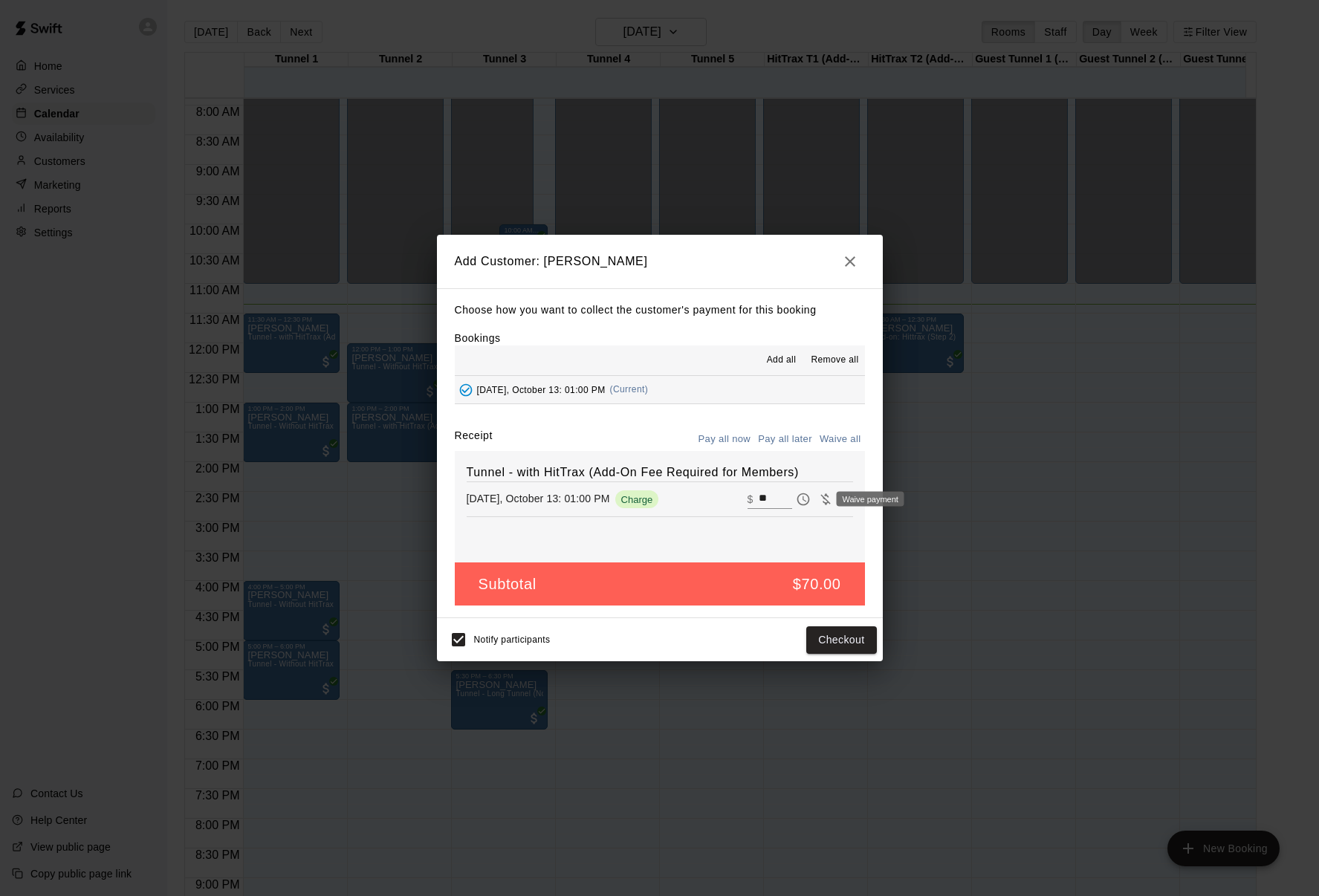
click at [818, 496] on icon "Waive payment" at bounding box center [825, 498] width 15 height 15
type input "*"
click at [824, 636] on button "Add customer" at bounding box center [830, 640] width 91 height 28
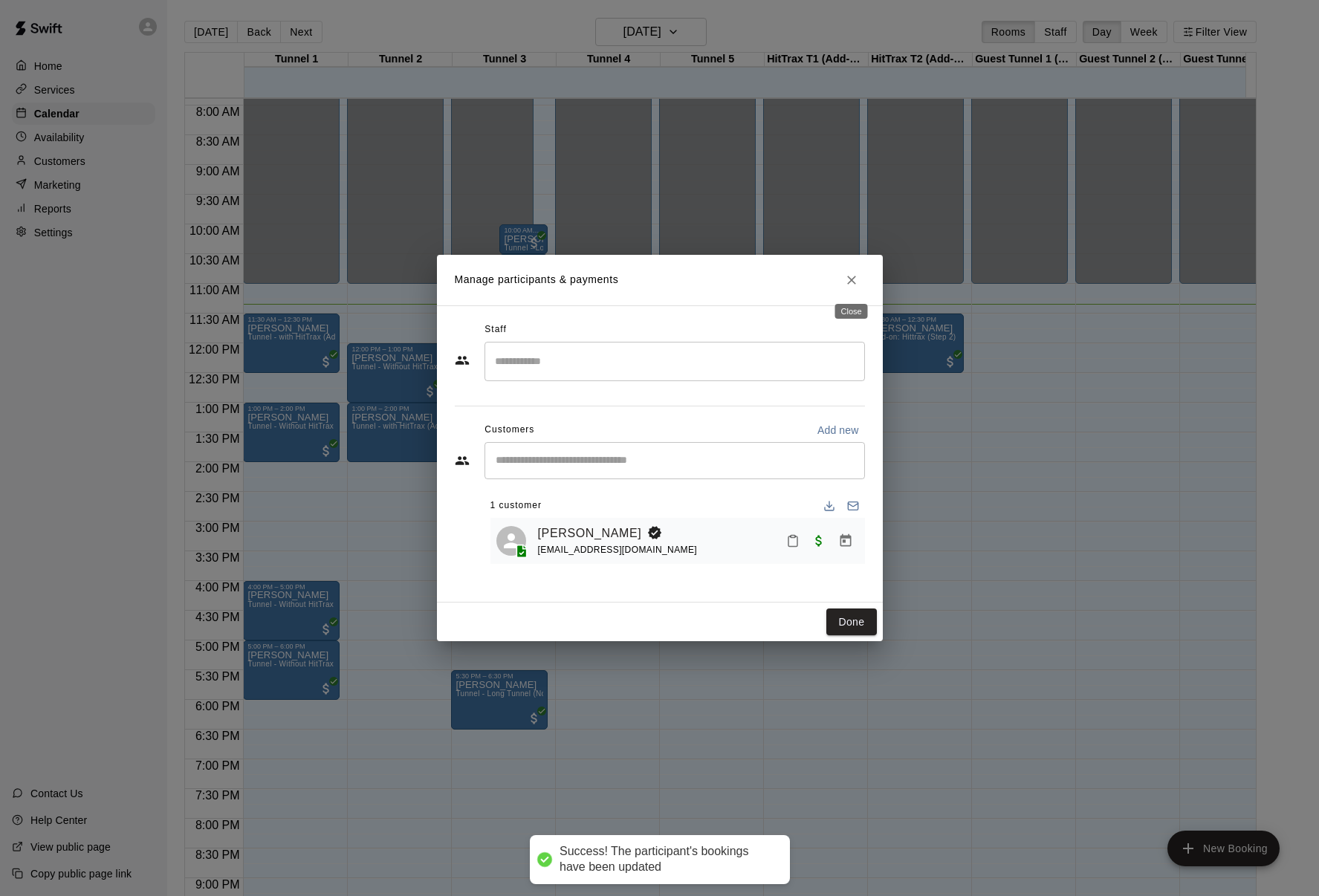
click at [850, 281] on icon "Close" at bounding box center [851, 280] width 15 height 15
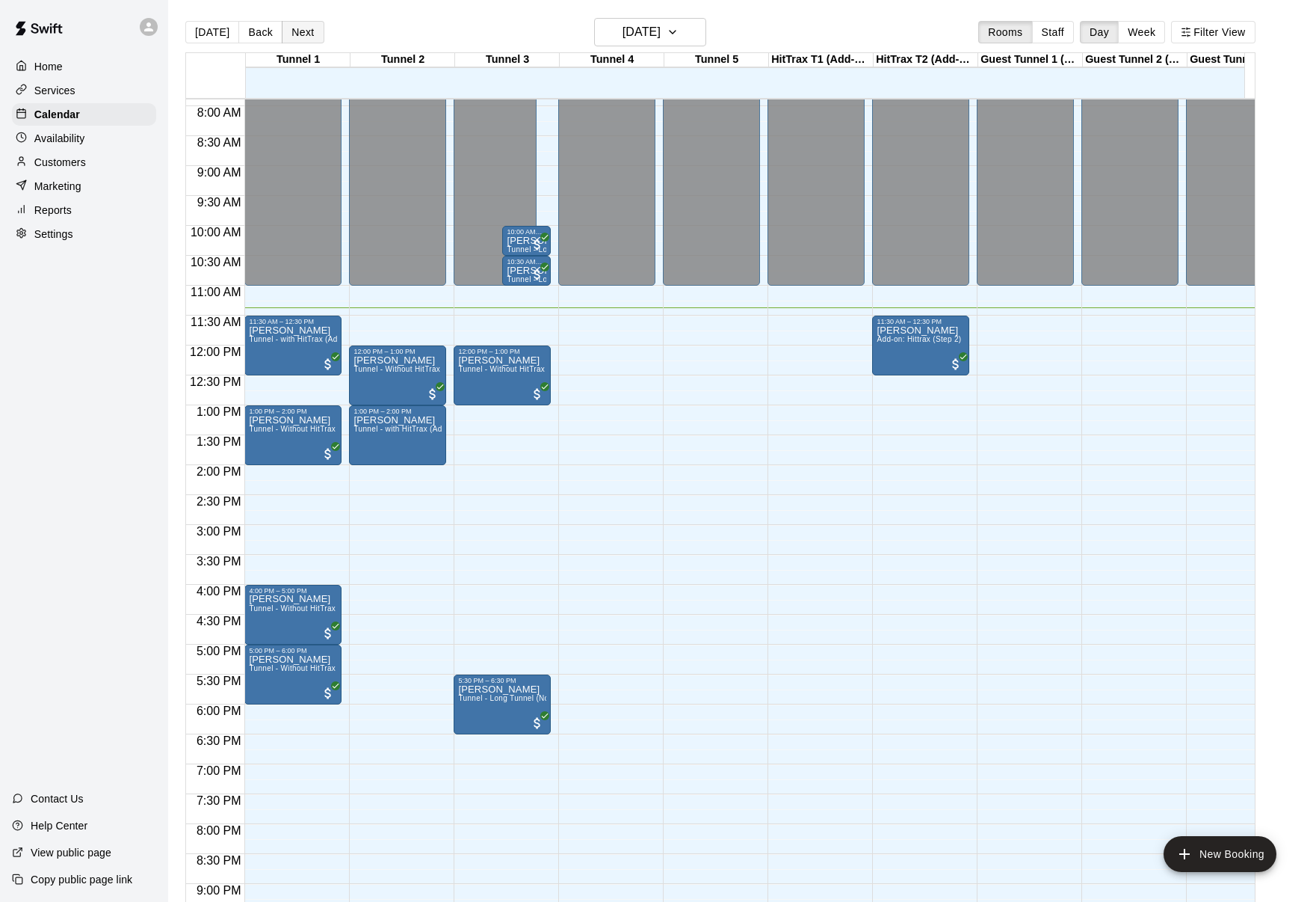
click at [305, 35] on button "Next" at bounding box center [302, 32] width 42 height 22
click at [305, 35] on div "[DATE] Back [DATE][DATE] Rooms Staff Day Week Filter View Tunnel 1 13 Mon Tunne…" at bounding box center [720, 468] width 1071 height 902
